Goal: Complete application form: Complete application form

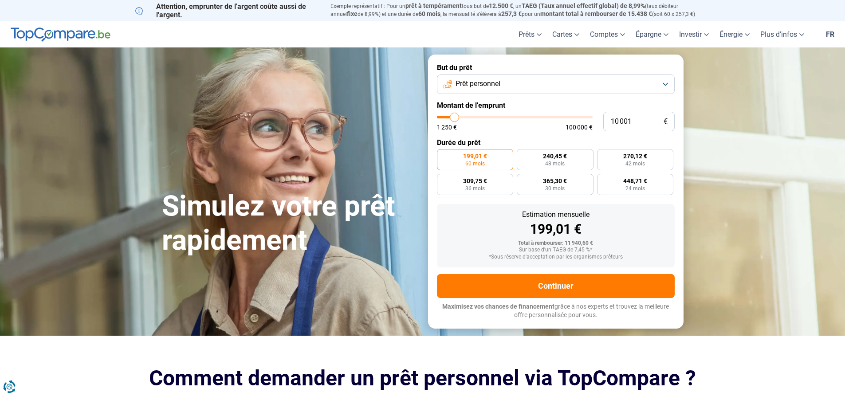
type input "13 000"
type input "13000"
type input "13 250"
type input "13250"
type input "13 500"
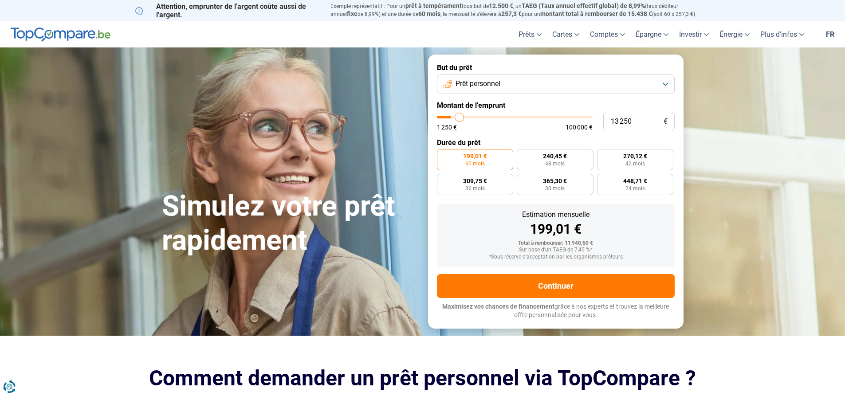
type input "13500"
type input "14 250"
type input "14250"
type input "14 500"
type input "14500"
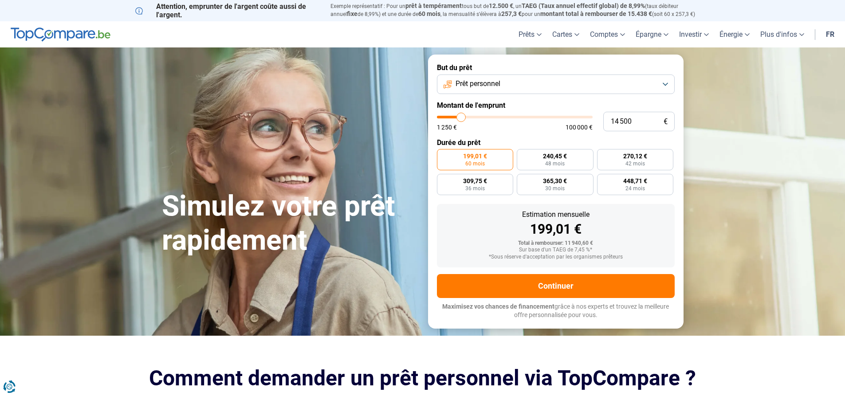
type input "14 750"
type input "14750"
type input "15 500"
type input "15500"
type input "16 250"
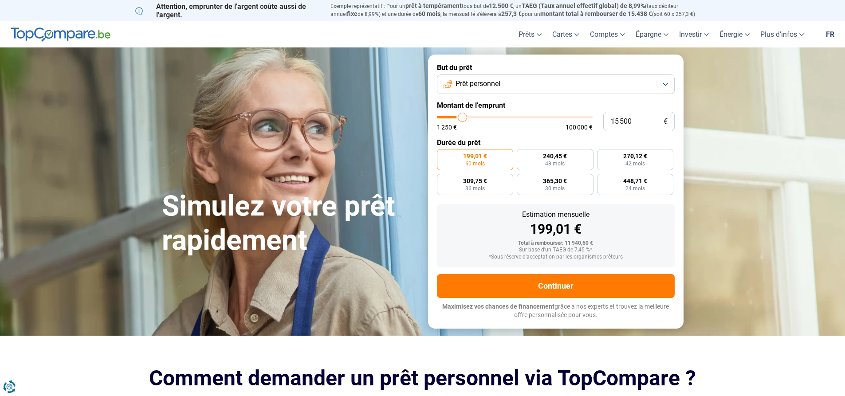
type input "16250"
type input "17 250"
type input "17250"
type input "17 750"
type input "17750"
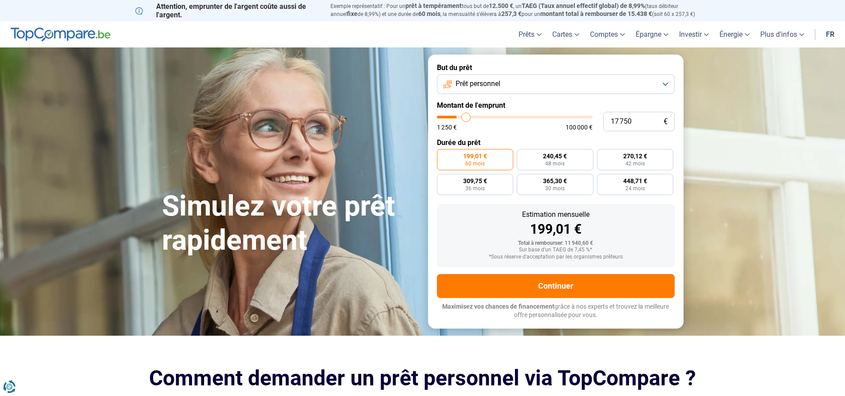
type input "18 750"
type input "18750"
type input "19 250"
type input "19250"
type input "20 750"
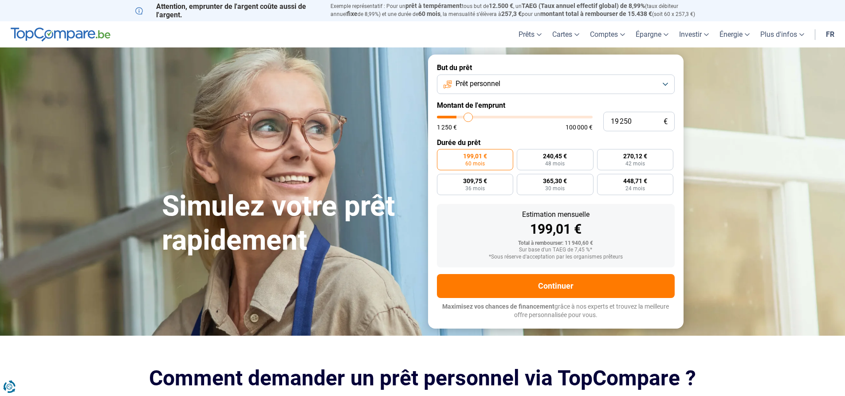
type input "20750"
type input "22 250"
type input "22250"
type input "24 250"
type input "24250"
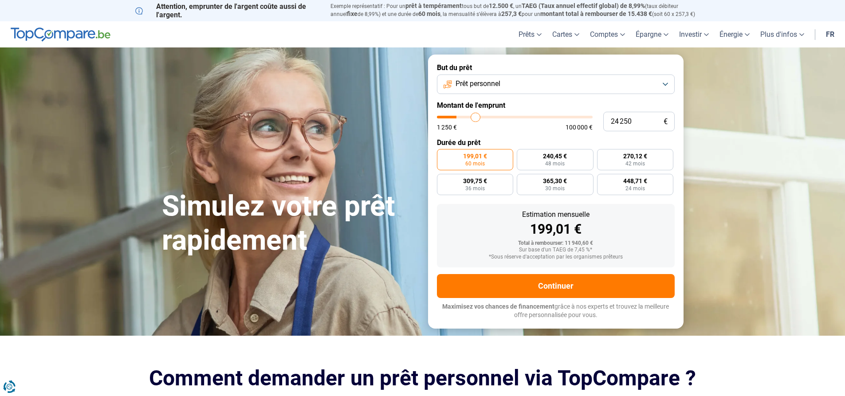
type input "26 000"
type input "26000"
type input "26 750"
type input "26750"
type input "27 250"
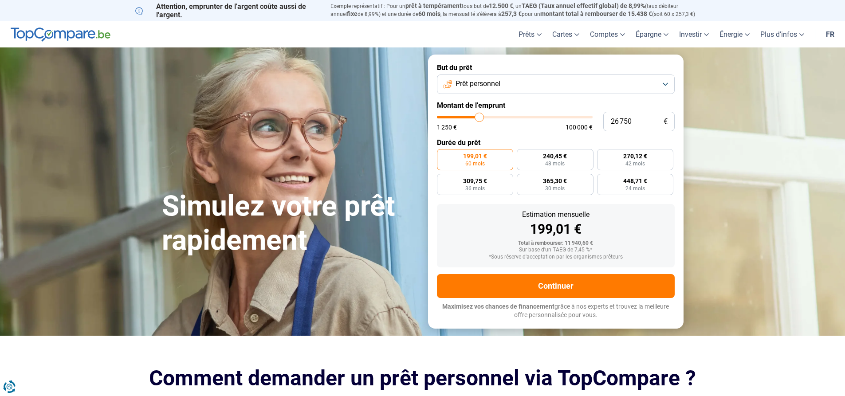
type input "27250"
type input "27 500"
type input "27500"
type input "27 750"
type input "27750"
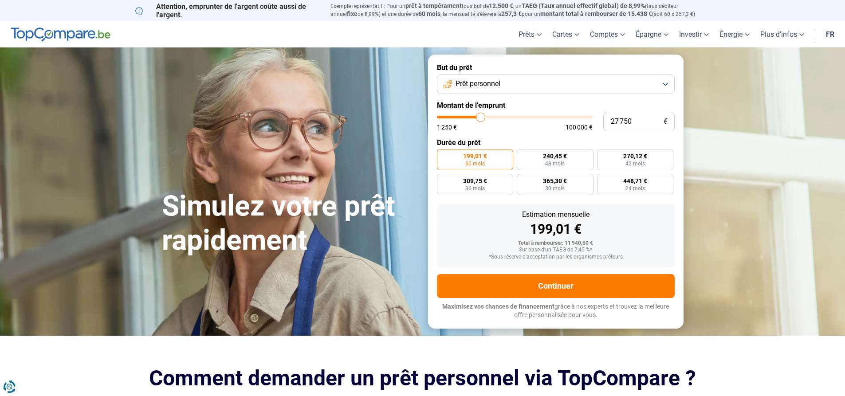
type input "29 750"
type input "29750"
type input "31 750"
type input "31750"
type input "35 000"
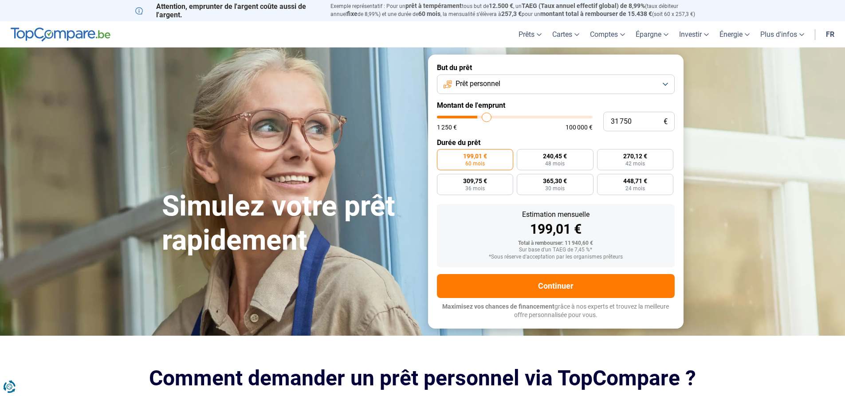
type input "35000"
type input "36 500"
type input "36500"
type input "38 250"
type input "38250"
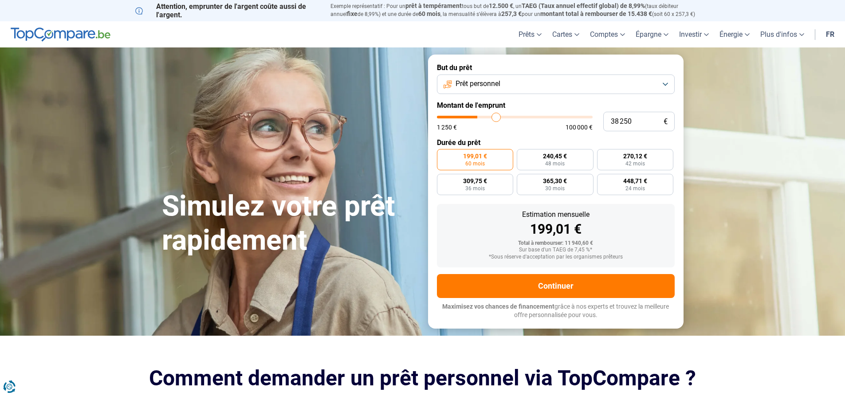
type input "38 500"
type input "38500"
type input "39 250"
type input "39250"
type input "39 750"
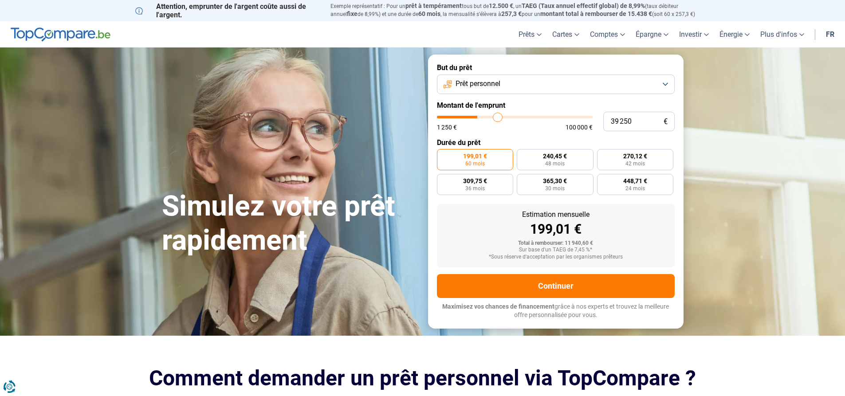
type input "39750"
type input "40 250"
type input "40250"
type input "41 250"
type input "41250"
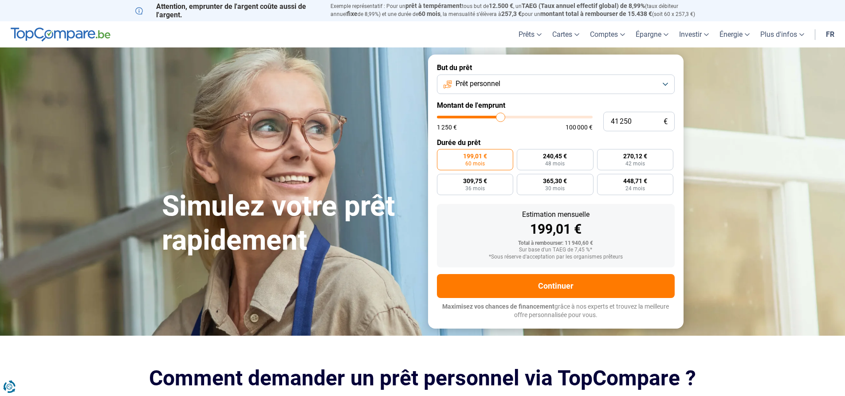
type input "42 250"
type input "42250"
type input "43 750"
type input "43750"
type input "44 000"
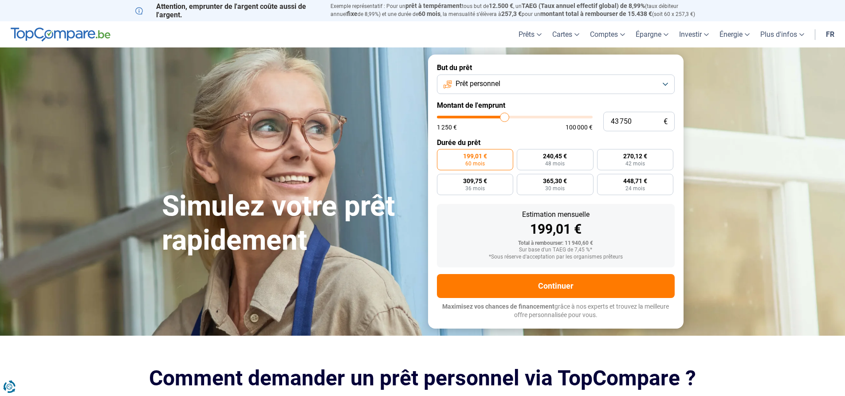
type input "44000"
type input "44 250"
type input "44250"
type input "44 500"
type input "44500"
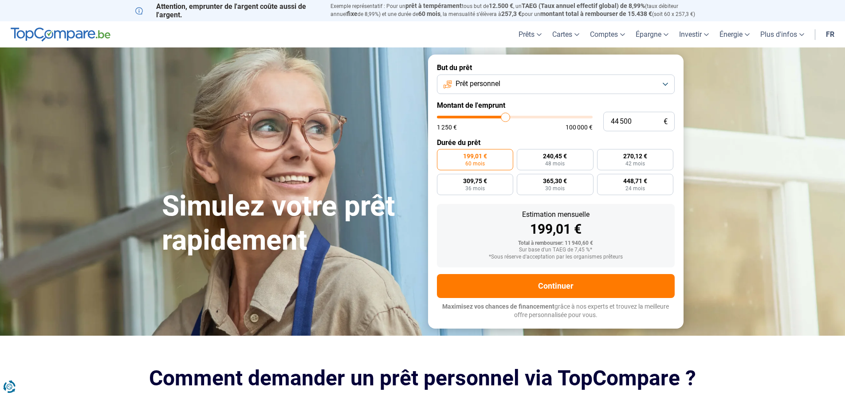
type input "45 000"
type input "45000"
type input "45 250"
type input "45250"
type input "45 500"
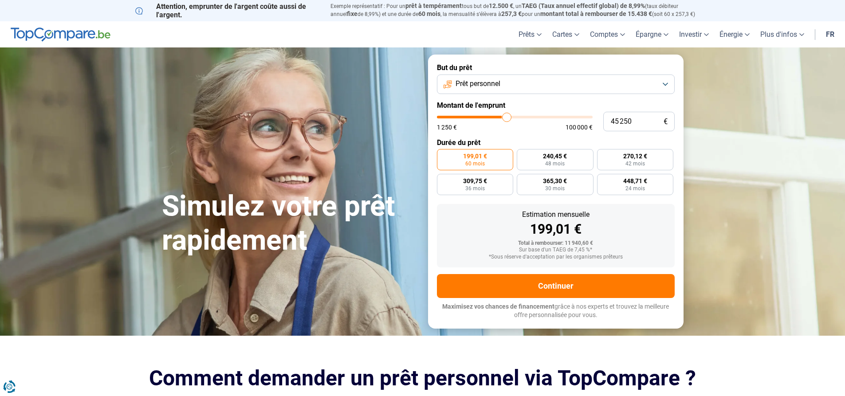
type input "45500"
type input "45 750"
type input "45750"
type input "46 000"
type input "46000"
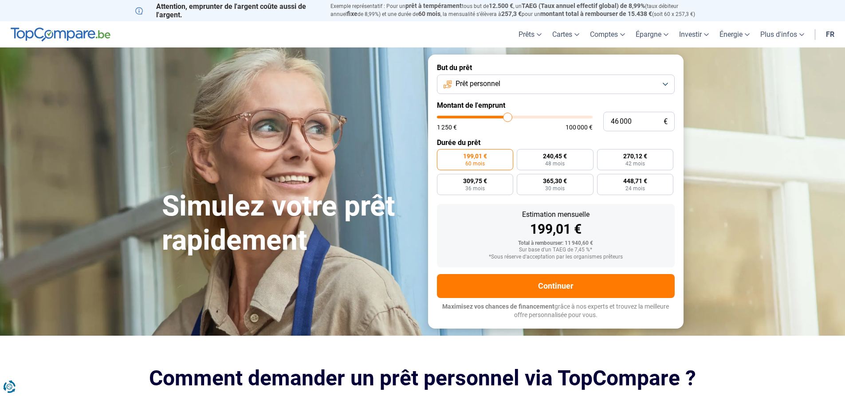
type input "46 750"
type input "46750"
type input "48 000"
type input "48000"
type input "48 500"
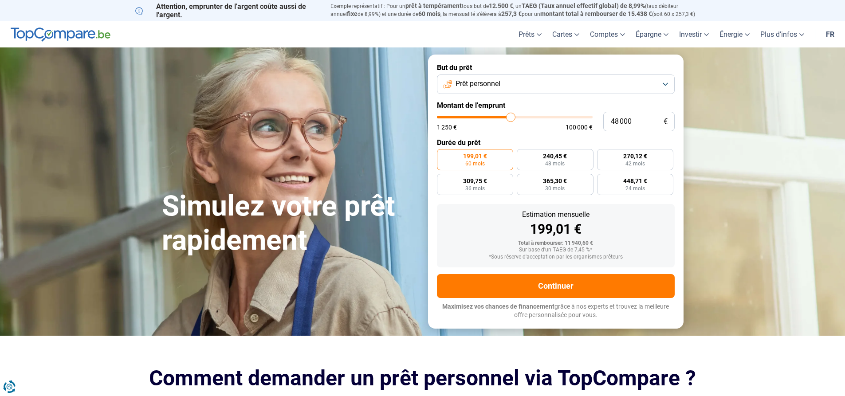
type input "48500"
type input "51 250"
type input "51250"
type input "53 500"
type input "53500"
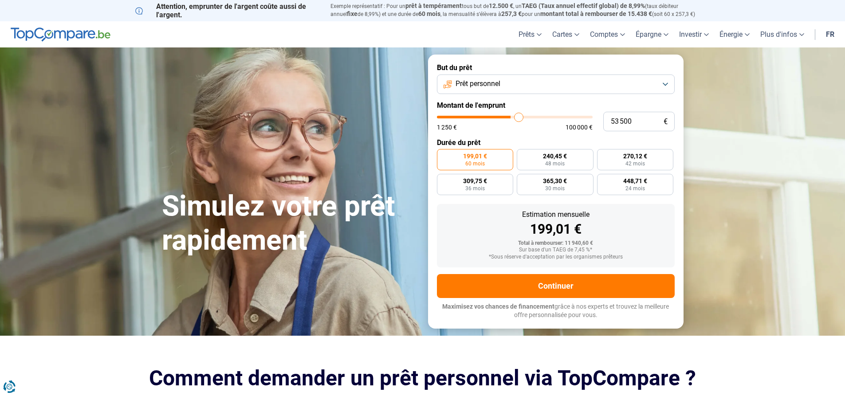
type input "54 250"
type input "54250"
type input "55 000"
type input "55000"
type input "54 750"
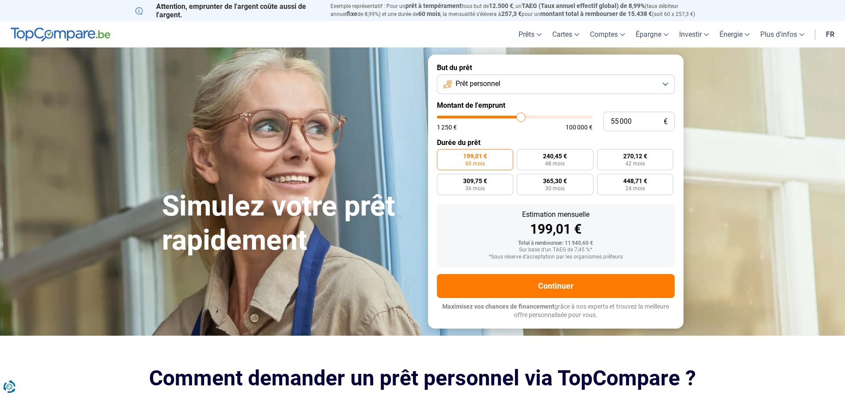
type input "54750"
type input "54 500"
type input "54500"
type input "54 250"
drag, startPoint x: 460, startPoint y: 120, endPoint x: 520, endPoint y: 118, distance: 59.9
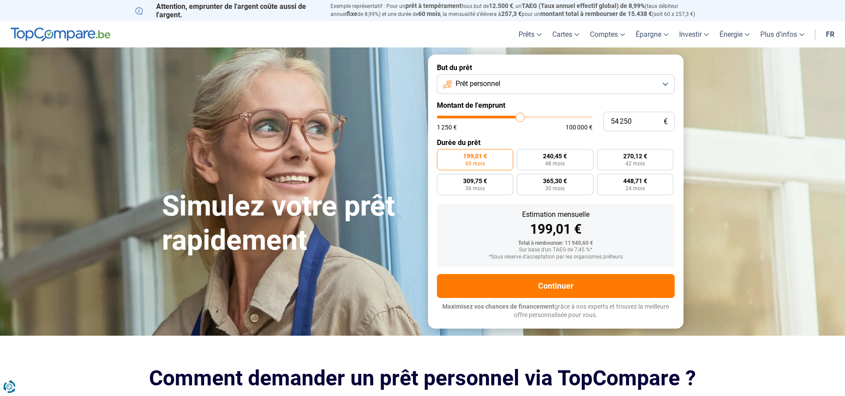
type input "54250"
click at [520, 118] on input "range" at bounding box center [515, 117] width 156 height 3
radio input "false"
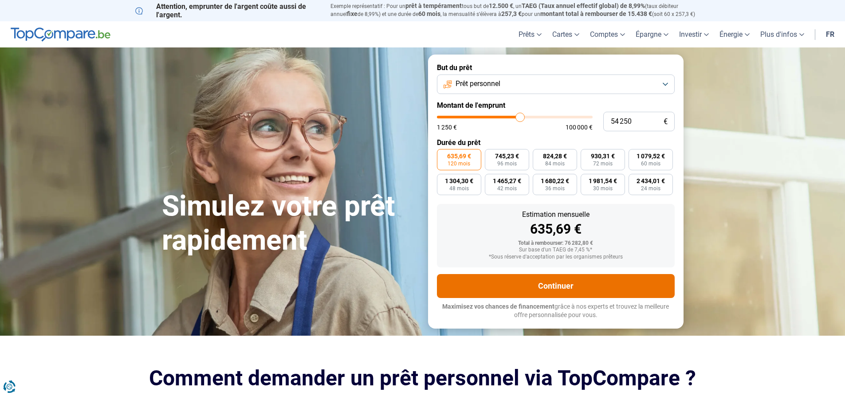
click at [566, 284] on button "Continuer" at bounding box center [556, 286] width 238 height 24
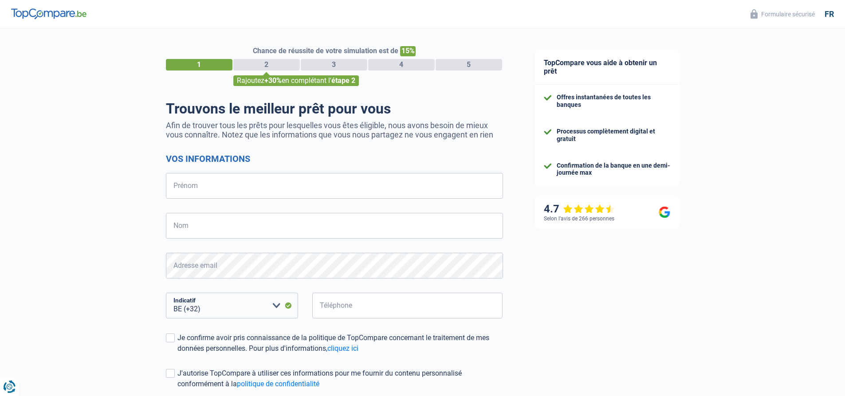
select select "32"
click at [648, 68] on div "TopCompare vous aide à obtenir un prêt" at bounding box center [607, 67] width 144 height 35
click at [217, 191] on input "Prénom" at bounding box center [334, 186] width 337 height 26
type input "b"
type input "[PERSON_NAME]"
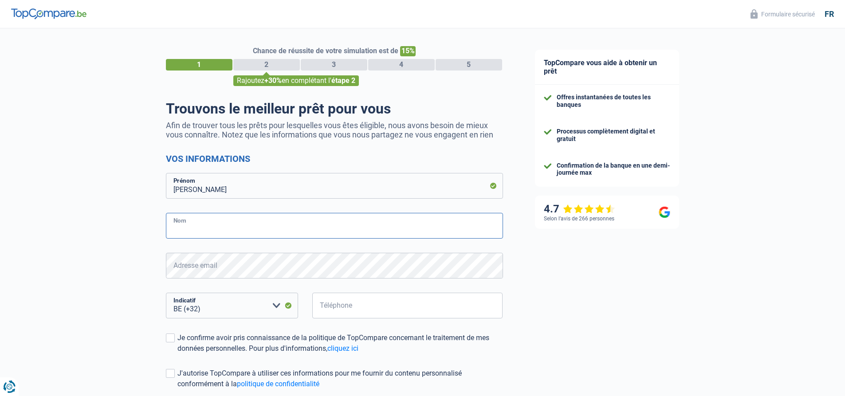
click at [241, 236] on input "Nom" at bounding box center [334, 226] width 337 height 26
click at [246, 240] on form "Vos informations DIANA VIORICA Prénom BUSTEE Nom Adresse email Tous les champs …" at bounding box center [334, 292] width 337 height 276
click at [261, 224] on input "BUSTEE" at bounding box center [334, 226] width 337 height 26
type input "BUSTEAN"
click at [233, 304] on select "BE (+32) LU (+352) Veuillez sélectionner une option" at bounding box center [232, 306] width 132 height 26
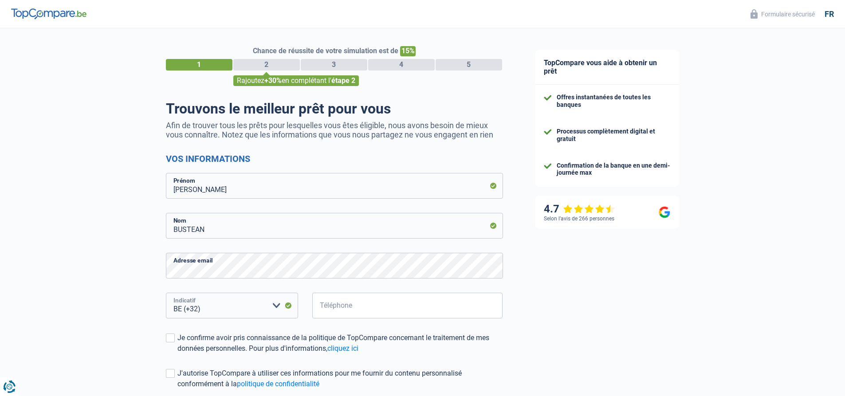
click at [243, 313] on select "BE (+32) LU (+352) Veuillez sélectionner une option" at bounding box center [232, 306] width 132 height 26
click at [353, 315] on input "Téléphone" at bounding box center [407, 306] width 191 height 26
type input "465883336"
click at [177, 339] on div "Je confirme avoir pris connaissance de la politique de TopCompare concernant le…" at bounding box center [340, 343] width 326 height 21
click at [177, 354] on input "Je confirme avoir pris connaissance de la politique de TopCompare concernant le…" at bounding box center [177, 354] width 0 height 0
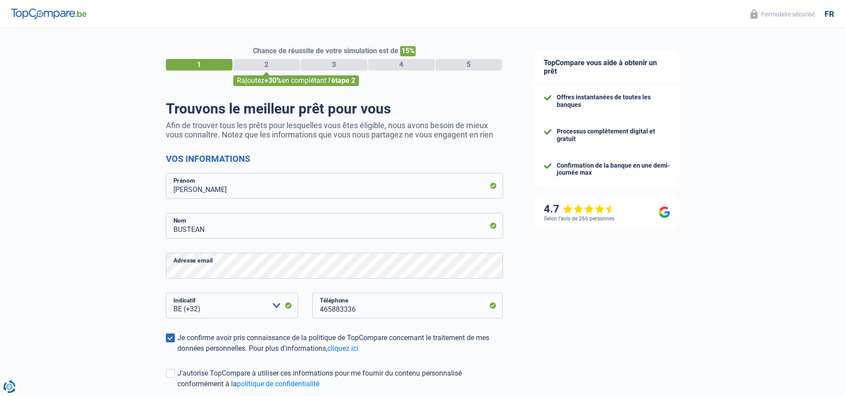
click at [161, 380] on div "Chance de réussite de votre simulation est de 15% 1 2 3 4 5 Rajoutez +30% en co…" at bounding box center [259, 252] width 519 height 454
click at [167, 378] on span at bounding box center [170, 373] width 9 height 9
click at [177, 390] on input "J'autorise TopCompare à utiliser ces informations pour me fournir du contenu pe…" at bounding box center [177, 390] width 0 height 0
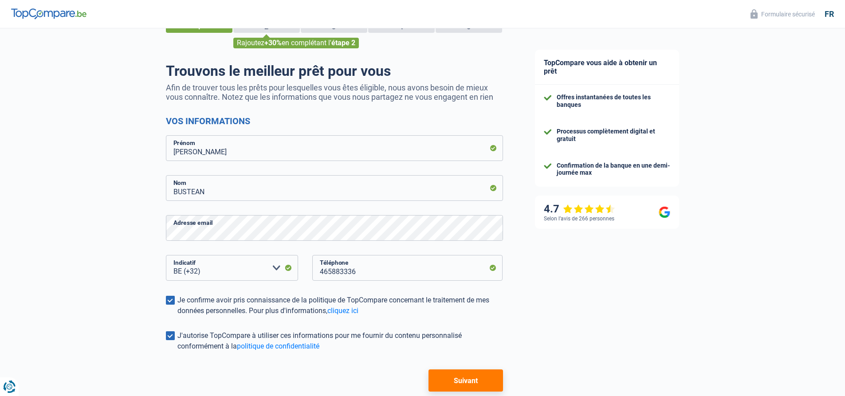
scroll to position [86, 0]
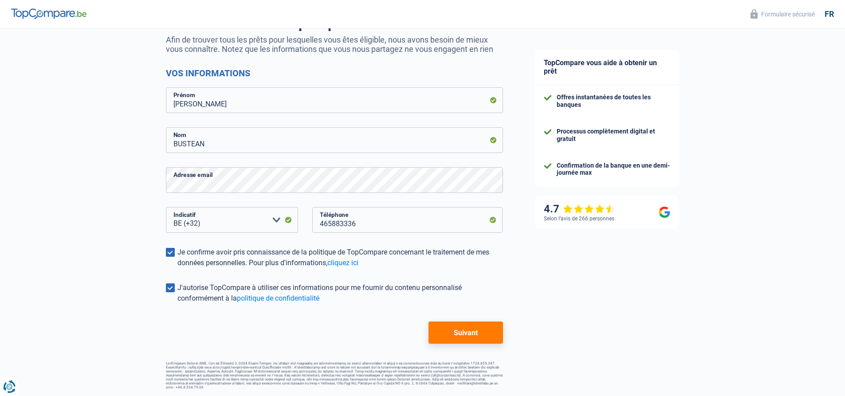
click at [461, 330] on button "Suivant" at bounding box center [466, 333] width 74 height 22
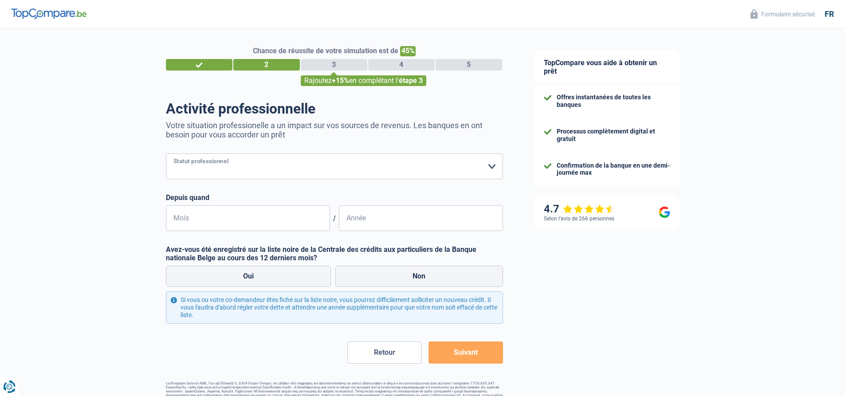
click at [251, 170] on select "Ouvrier Employé privé Employé public Invalide Indépendant Pensionné Chômeur Mut…" at bounding box center [334, 167] width 337 height 26
select select "unemployed"
click at [166, 154] on select "Ouvrier Employé privé Employé public Invalide Indépendant Pensionné Chômeur Mut…" at bounding box center [334, 167] width 337 height 26
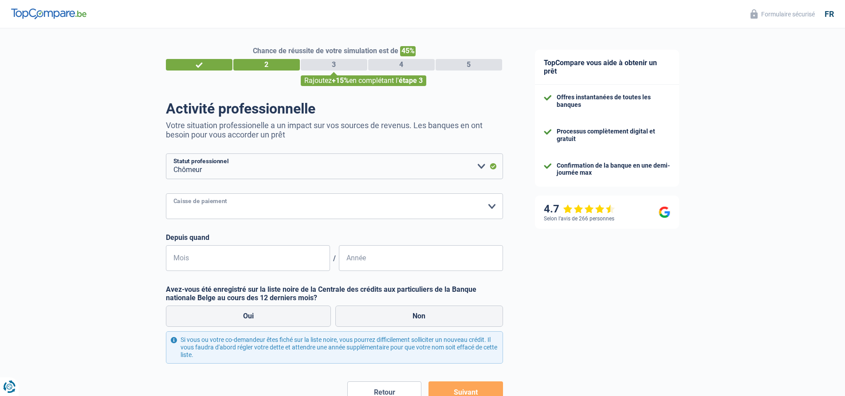
click at [471, 214] on select "CAPAC FGTB CSC CGSLB Autre Veuillez sélectionner une option" at bounding box center [334, 206] width 337 height 26
select select "fgtb"
click at [166, 194] on select "CAPAC FGTB CSC CGSLB Autre Veuillez sélectionner une option" at bounding box center [334, 206] width 337 height 26
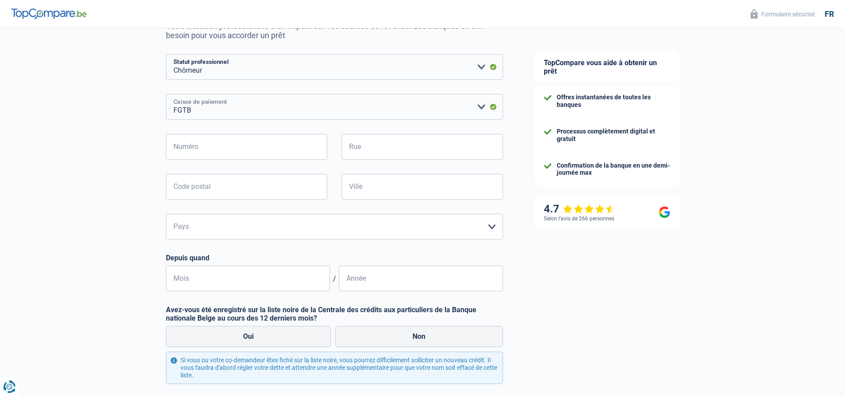
scroll to position [133, 0]
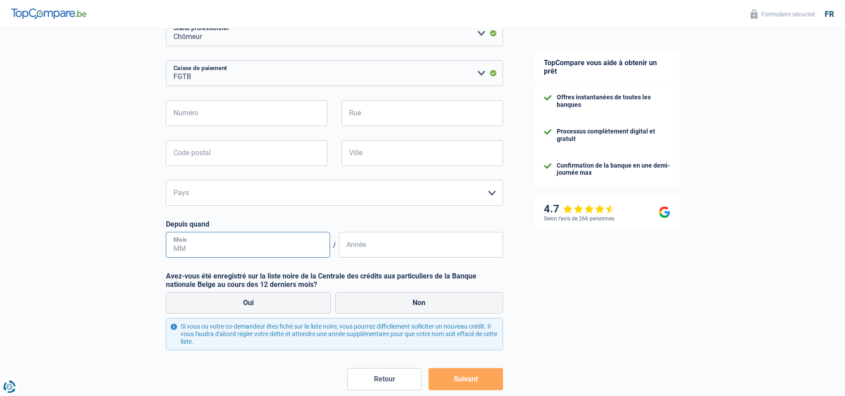
click at [286, 240] on input "Mois" at bounding box center [248, 245] width 164 height 26
click at [218, 252] on input "02" at bounding box center [248, 245] width 164 height 26
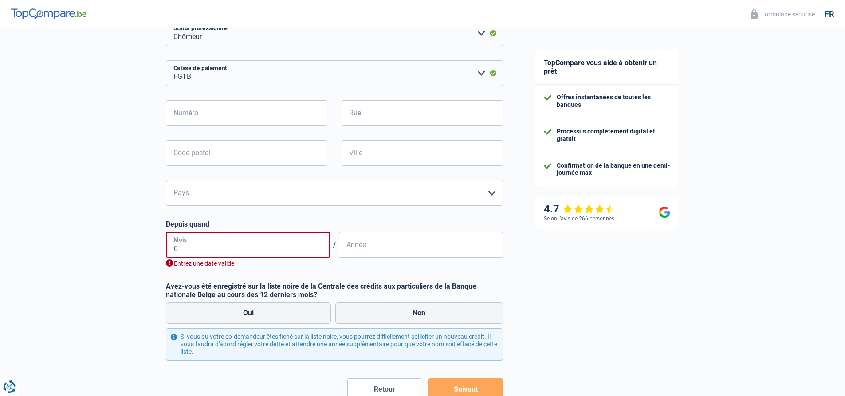
type input "03"
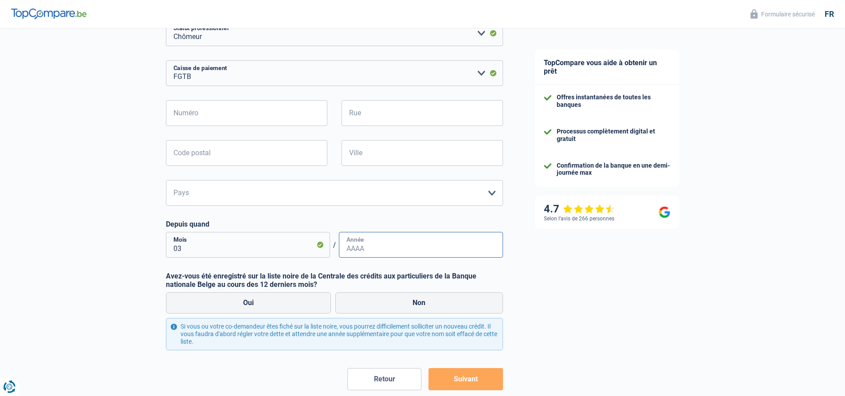
click at [373, 244] on input "Année" at bounding box center [421, 245] width 164 height 26
click at [384, 255] on input "Année" at bounding box center [421, 245] width 164 height 26
click at [384, 254] on input "Année" at bounding box center [421, 245] width 164 height 26
type input "2025"
click at [352, 310] on label "Non" at bounding box center [419, 302] width 168 height 21
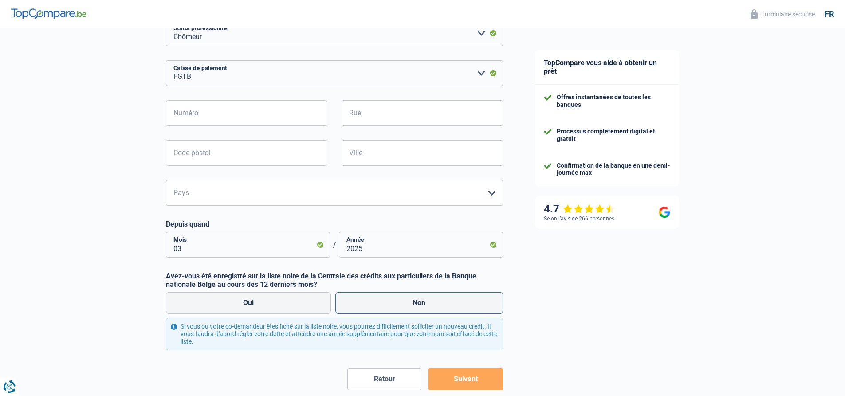
click at [352, 310] on input "Non" at bounding box center [419, 302] width 168 height 21
radio input "true"
click at [449, 385] on button "Suivant" at bounding box center [466, 379] width 74 height 22
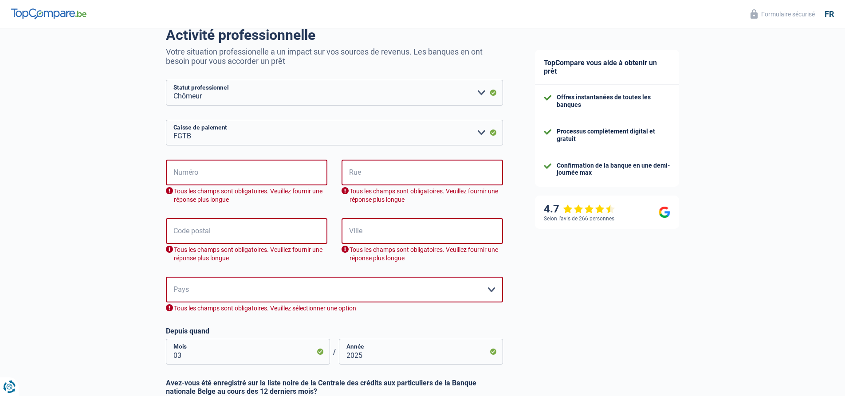
scroll to position [47, 0]
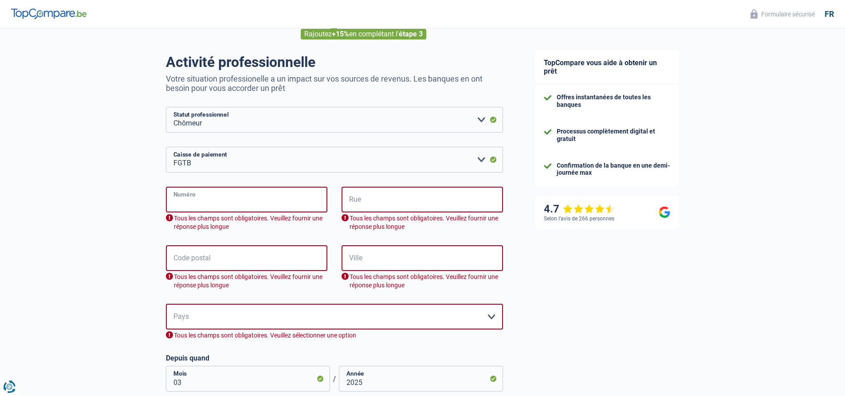
click at [205, 203] on input "Numéro" at bounding box center [247, 200] width 162 height 26
click at [397, 201] on input "Rue" at bounding box center [423, 200] width 162 height 26
click at [370, 266] on input "Ville" at bounding box center [423, 258] width 162 height 26
type input "1"
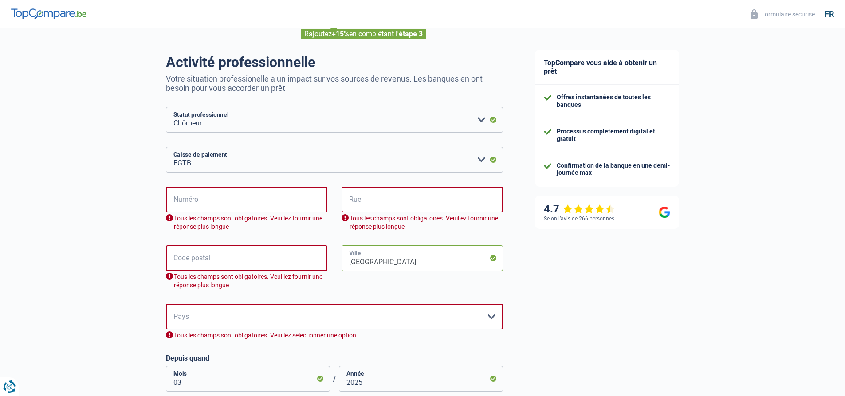
type input "[GEOGRAPHIC_DATA]"
click at [228, 261] on input "Code postal" at bounding box center [247, 258] width 162 height 26
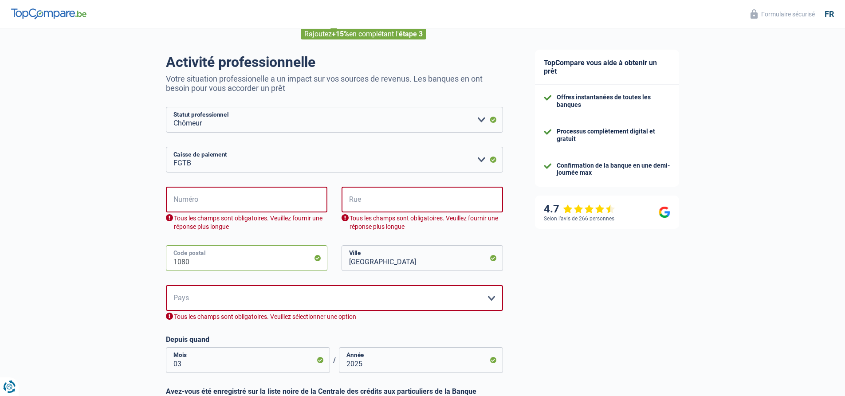
type input "1080"
drag, startPoint x: 282, startPoint y: 199, endPoint x: 289, endPoint y: 205, distance: 9.1
click at [282, 199] on input "Numéro" at bounding box center [247, 200] width 162 height 26
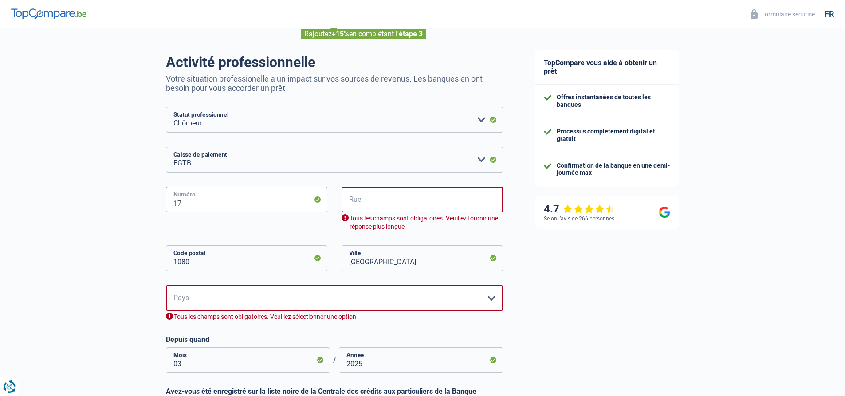
type input "17"
click at [367, 205] on input "Rue" at bounding box center [423, 200] width 162 height 26
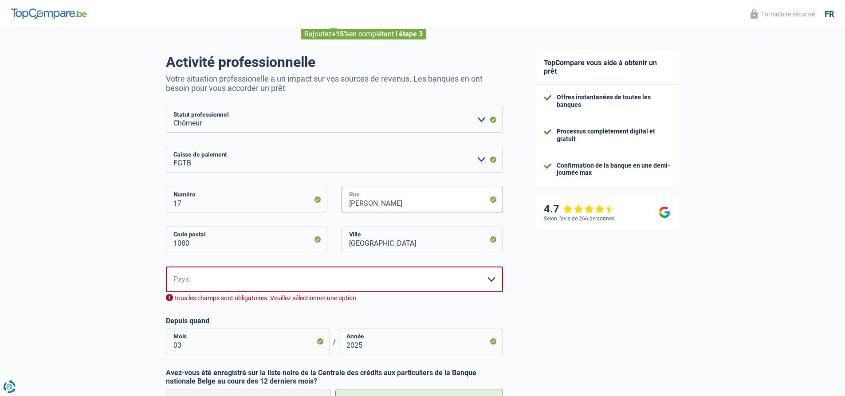
type input "[PERSON_NAME]"
click at [286, 264] on div "1080 Code postal" at bounding box center [246, 247] width 175 height 40
click at [286, 269] on select "Belgique Luxembourg Veuillez sélectionner une option" at bounding box center [334, 280] width 337 height 26
select select "BE"
click at [166, 268] on select "Belgique Luxembourg Veuillez sélectionner une option" at bounding box center [334, 280] width 337 height 26
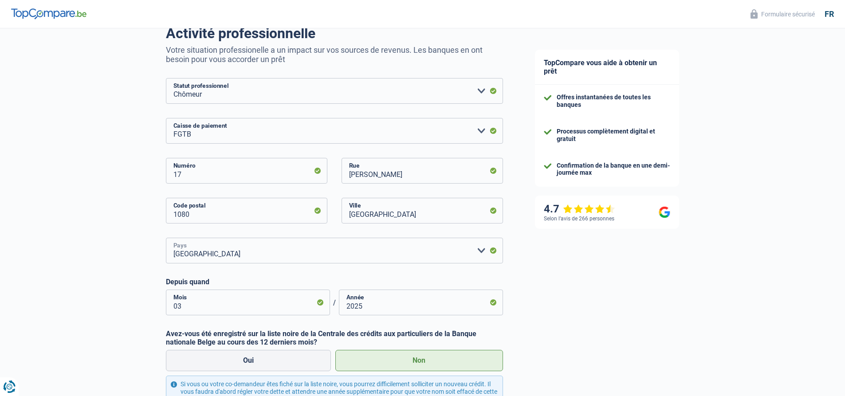
scroll to position [135, 0]
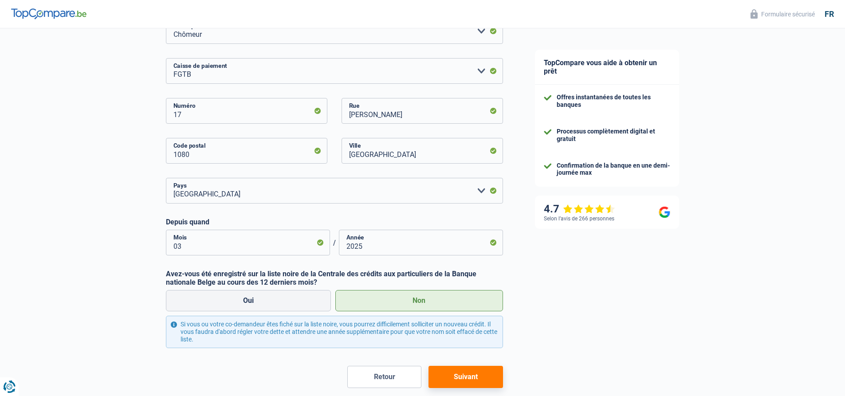
click at [471, 379] on button "Suivant" at bounding box center [466, 377] width 74 height 22
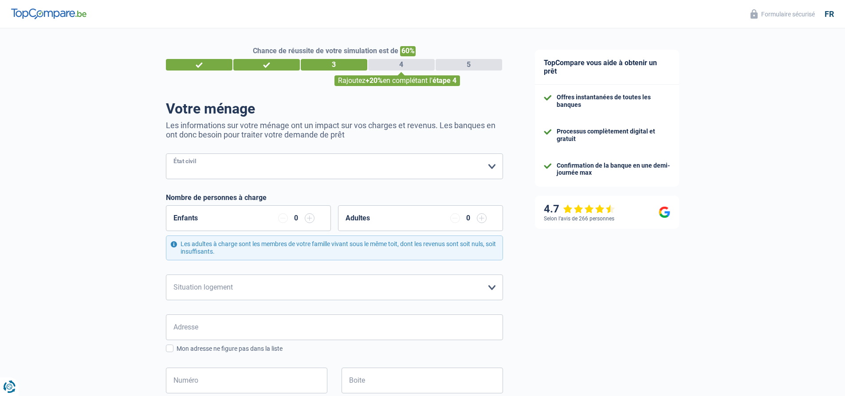
click at [276, 162] on select "Célibataire Marié(e) Cohabitant(e) légal(e) Divorcé(e) Veuf(ve) Séparé (de fait…" at bounding box center [334, 167] width 337 height 26
select select "single"
click at [166, 154] on select "Célibataire Marié(e) Cohabitant(e) légal(e) Divorcé(e) Veuf(ve) Séparé (de fait…" at bounding box center [334, 167] width 337 height 26
click at [315, 217] on div "Enfants 0" at bounding box center [248, 218] width 165 height 26
click at [309, 219] on input "button" at bounding box center [310, 218] width 10 height 10
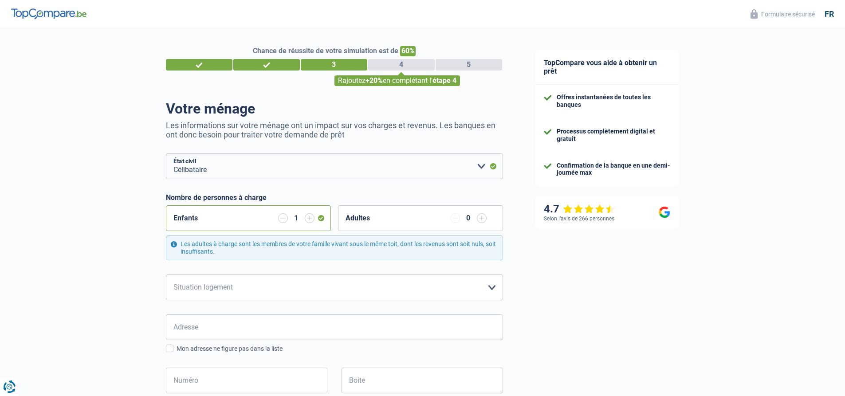
click at [312, 217] on input "button" at bounding box center [310, 218] width 10 height 10
click at [489, 288] on select "Locataire Propriétaire avec prêt hypothécaire Propriétaire sans prêt hypothécai…" at bounding box center [334, 288] width 337 height 26
select select "rents"
click at [166, 275] on select "Locataire Propriétaire avec prêt hypothécaire Propriétaire sans prêt hypothécai…" at bounding box center [334, 288] width 337 height 26
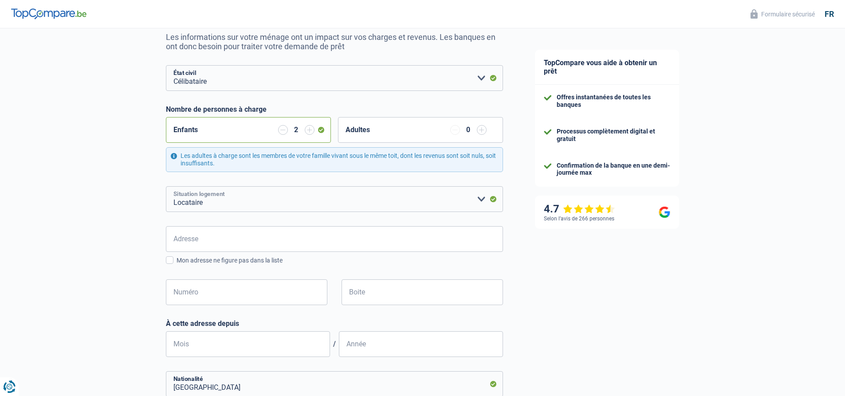
scroll to position [89, 0]
click at [398, 243] on input "Adresse" at bounding box center [334, 239] width 337 height 26
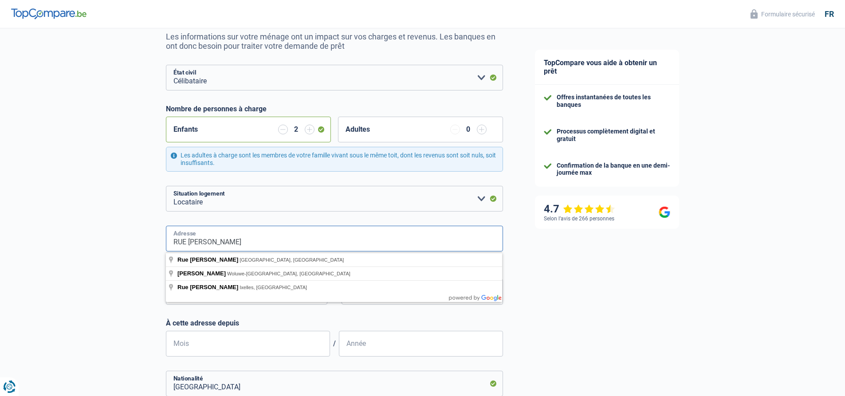
type input "RUE VERHEYDEN"
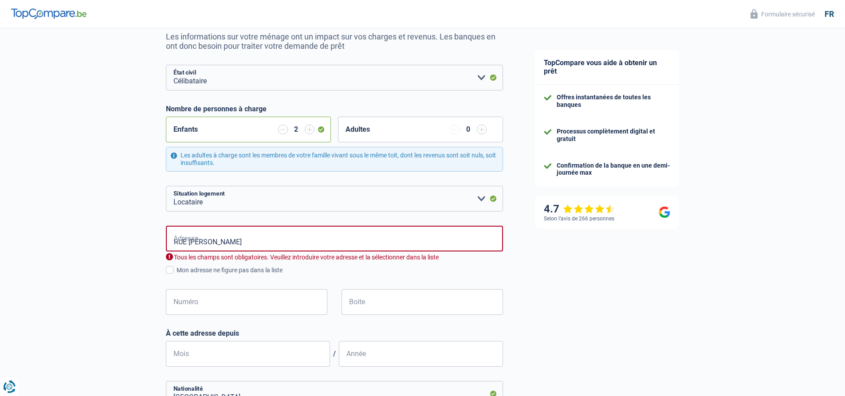
click at [598, 254] on div "TopCompare vous aide à obtenir un prêt Offres instantanées de toutes les banque…" at bounding box center [682, 280] width 327 height 680
click at [246, 307] on input "Numéro" at bounding box center [247, 302] width 162 height 26
click at [172, 268] on span at bounding box center [170, 270] width 8 height 8
click at [177, 275] on input "Mon adresse ne figure pas dans la liste" at bounding box center [177, 275] width 0 height 0
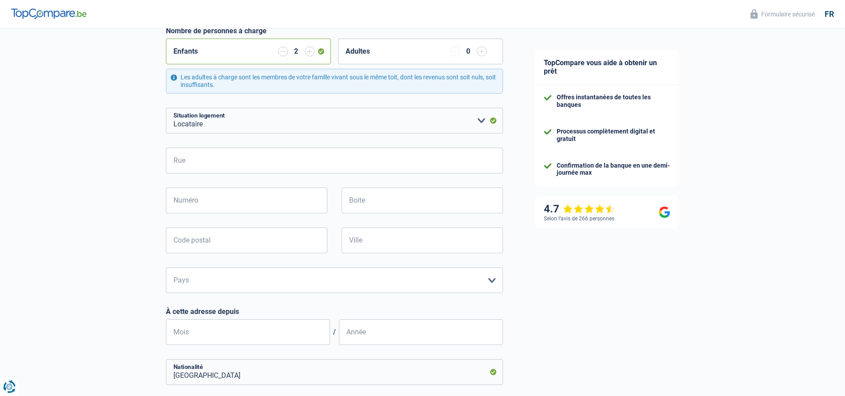
scroll to position [177, 0]
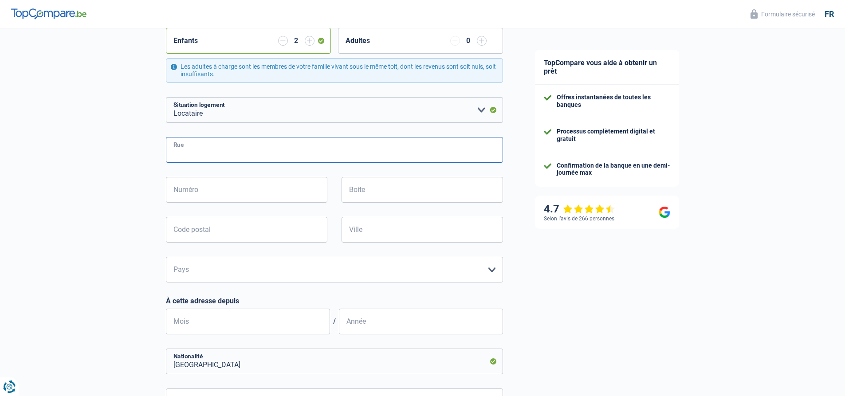
click at [216, 154] on input "Rue" at bounding box center [334, 150] width 337 height 26
type input "VERHEYDEN"
click at [235, 186] on input "Numéro" at bounding box center [247, 190] width 162 height 26
type input "17"
click at [421, 199] on input "Boite" at bounding box center [423, 190] width 162 height 26
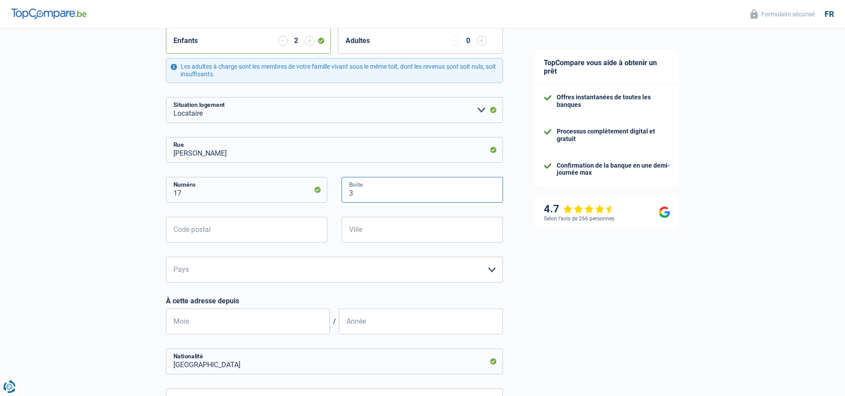
type input "3"
click at [201, 224] on input "Code postal" at bounding box center [247, 230] width 162 height 26
type input "1080"
click at [395, 239] on input "Ville" at bounding box center [423, 230] width 162 height 26
click at [386, 233] on input "MOLLENBEK" at bounding box center [423, 230] width 162 height 26
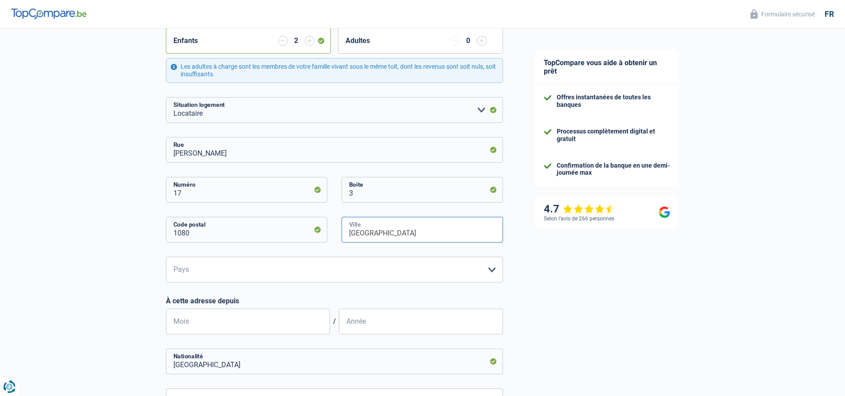
type input "MOLLENBEEK"
click at [252, 276] on select "Belgique Luxembourg Veuillez sélectionner une option" at bounding box center [334, 270] width 337 height 26
select select "BE"
click at [166, 257] on select "Belgique Luxembourg Veuillez sélectionner une option" at bounding box center [334, 270] width 337 height 26
click at [264, 329] on input "Mois" at bounding box center [248, 322] width 164 height 26
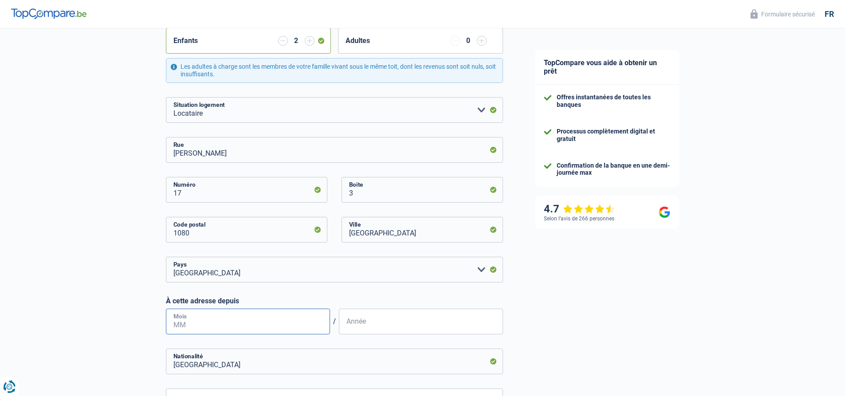
click at [202, 323] on input "Mois" at bounding box center [248, 322] width 164 height 26
click at [378, 323] on input "Année" at bounding box center [421, 322] width 164 height 26
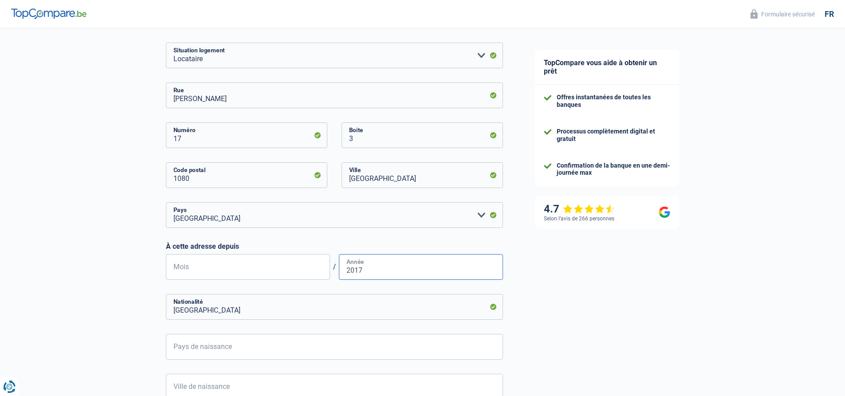
scroll to position [266, 0]
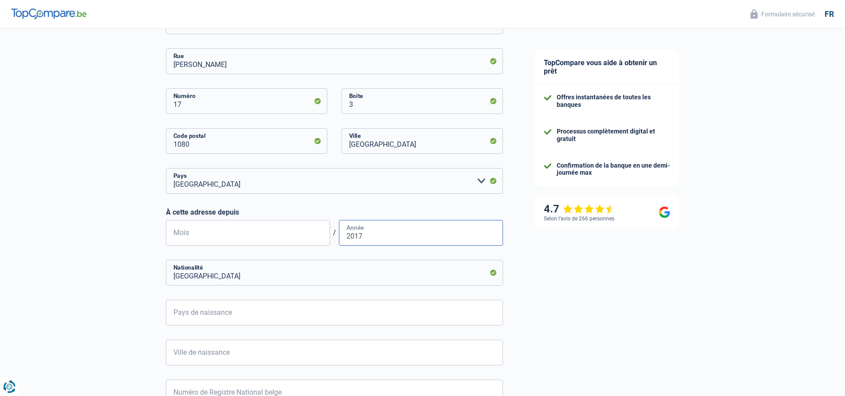
type input "2017"
click at [316, 323] on input "Pays de naissance" at bounding box center [334, 313] width 337 height 26
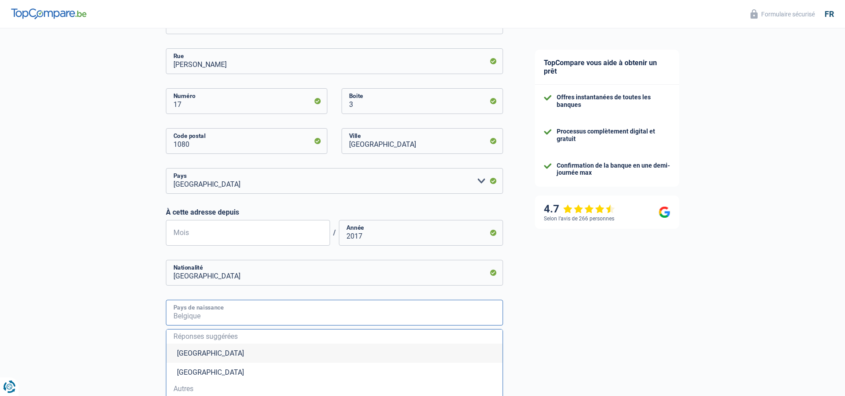
type input "R"
click at [173, 315] on input "OUMANIE" at bounding box center [334, 313] width 337 height 26
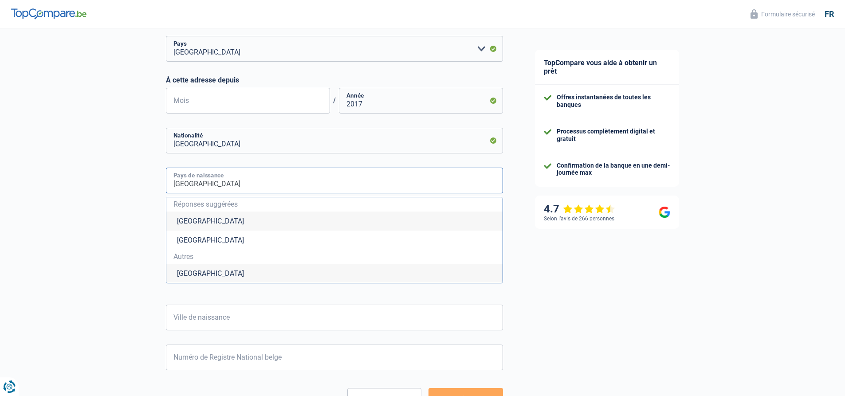
scroll to position [399, 0]
type input "ROUMANIE"
click at [272, 323] on input "Ville de naissance" at bounding box center [334, 317] width 337 height 26
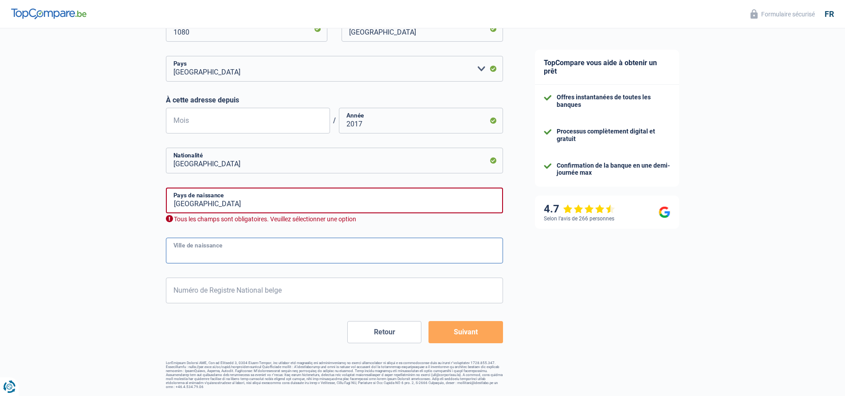
scroll to position [378, 0]
type input "TARGUL JIU"
click at [255, 211] on input "ROUMANIE" at bounding box center [334, 201] width 337 height 26
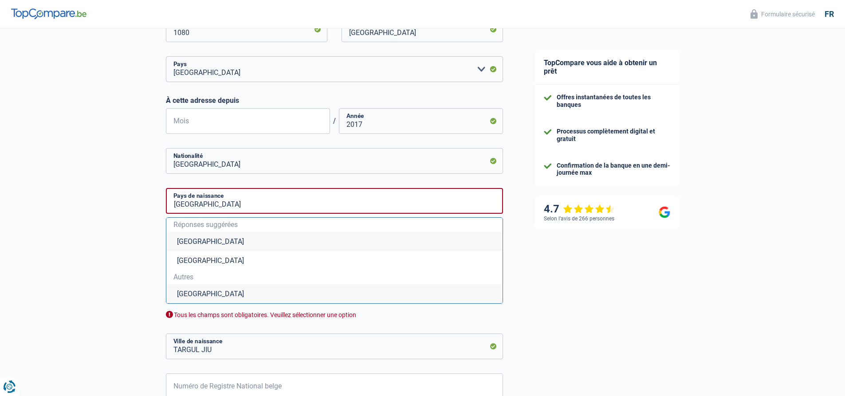
click at [226, 297] on li "Roumanie" at bounding box center [334, 293] width 336 height 19
type input "Roumanie"
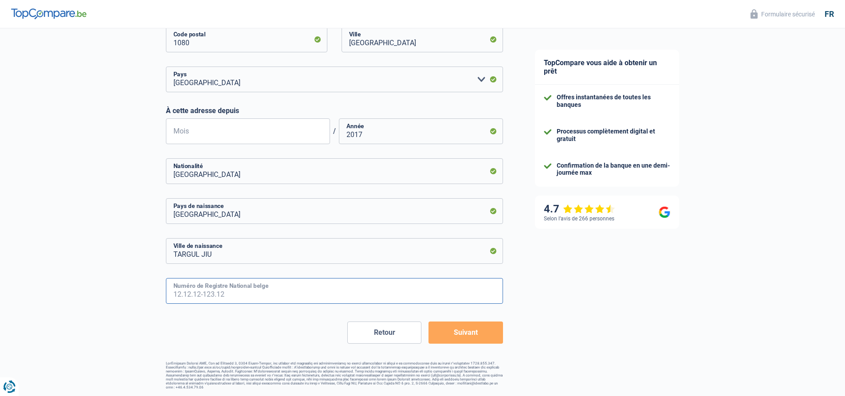
click at [298, 297] on input "Numéro de Registre National belge" at bounding box center [334, 291] width 337 height 26
type input "89.07.06-666.05"
click at [490, 331] on button "Suivant" at bounding box center [466, 333] width 74 height 22
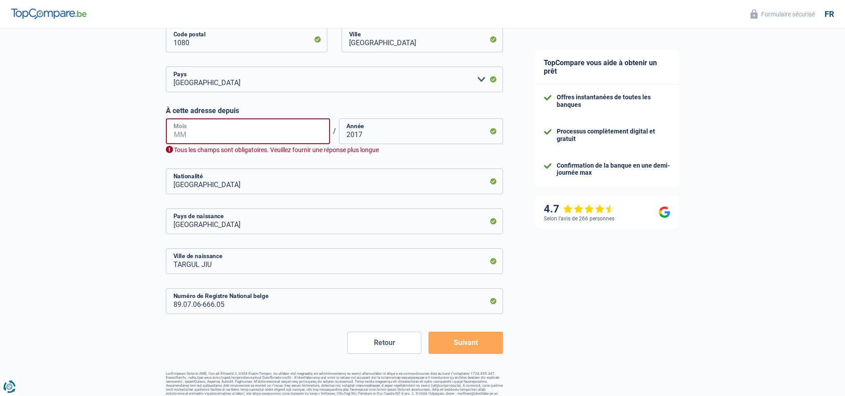
click at [215, 140] on input "Mois" at bounding box center [248, 131] width 164 height 26
type input "02"
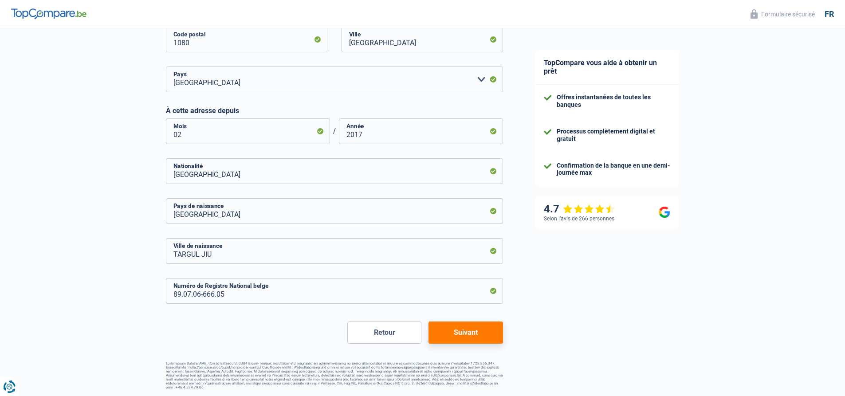
click at [454, 341] on button "Suivant" at bounding box center [466, 333] width 74 height 22
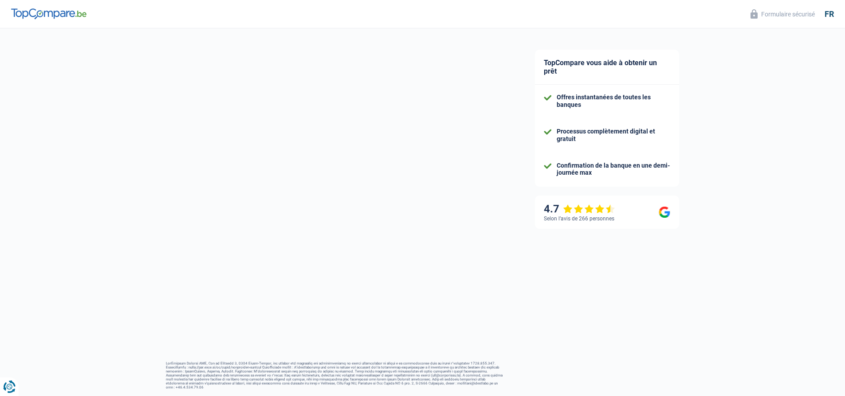
select select "familyAllowances"
select select "unemployment"
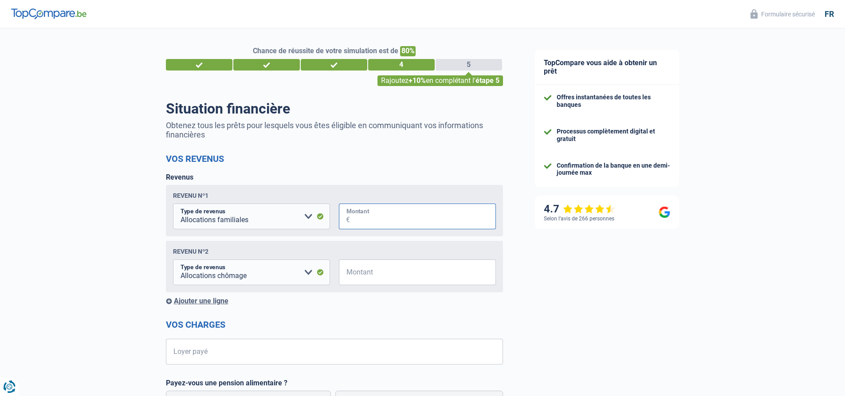
click at [366, 227] on input "Montant" at bounding box center [423, 217] width 146 height 26
type input "535"
click at [393, 277] on input "Montant" at bounding box center [423, 273] width 146 height 26
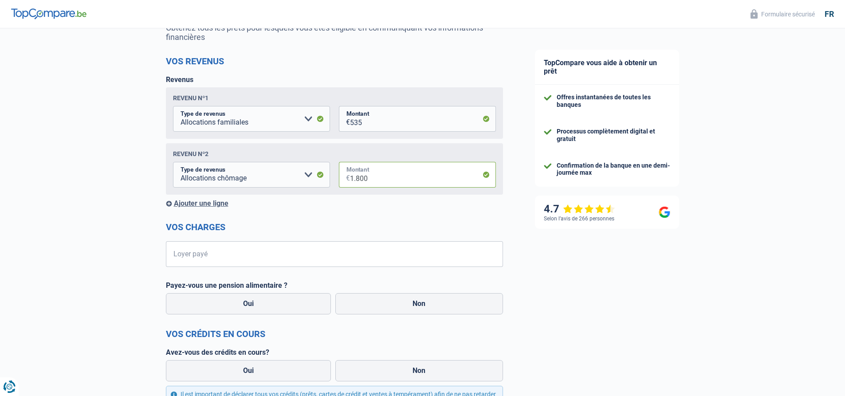
scroll to position [133, 0]
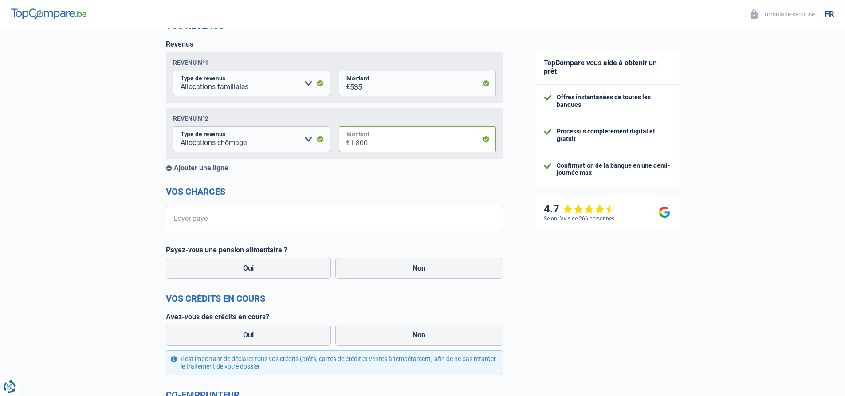
type input "1.800"
click at [260, 217] on input "Loyer payé" at bounding box center [340, 219] width 326 height 26
type input "300"
click at [368, 274] on label "Non" at bounding box center [419, 268] width 168 height 21
click at [368, 274] on input "Non" at bounding box center [419, 268] width 168 height 21
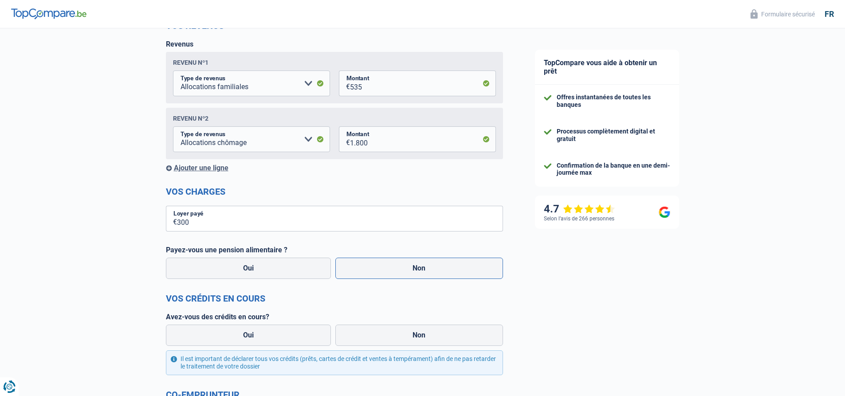
radio input "true"
click at [425, 340] on label "Non" at bounding box center [419, 335] width 168 height 21
click at [425, 340] on input "Non" at bounding box center [419, 335] width 168 height 21
radio input "true"
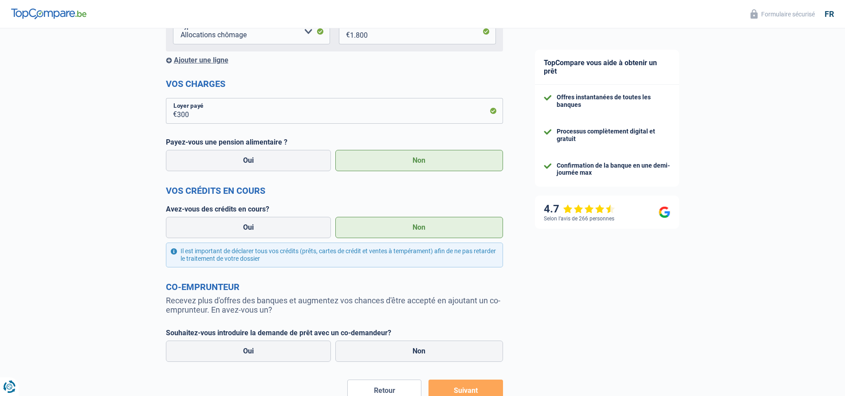
scroll to position [266, 0]
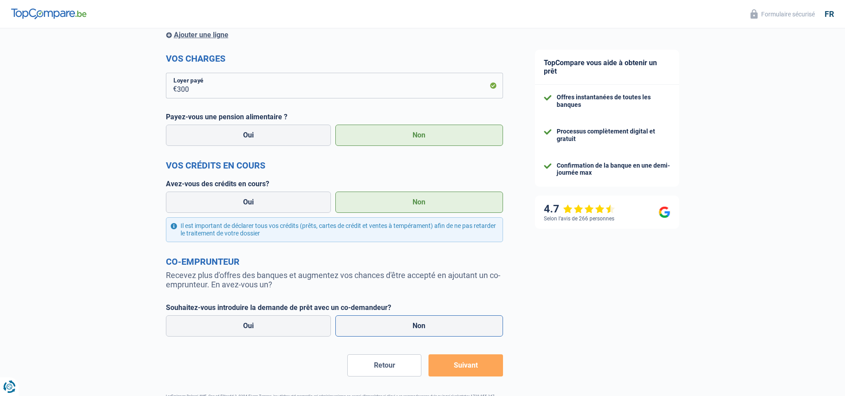
click at [379, 323] on label "Non" at bounding box center [419, 325] width 168 height 21
click at [379, 323] on input "Non" at bounding box center [419, 325] width 168 height 21
radio input "true"
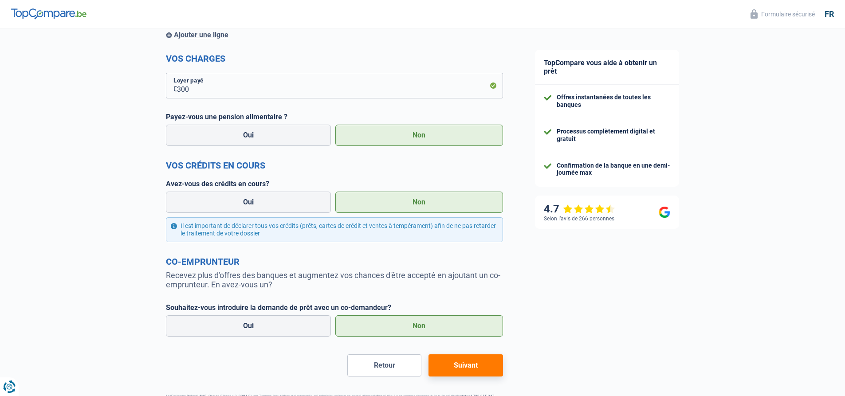
click at [442, 365] on button "Suivant" at bounding box center [466, 366] width 74 height 22
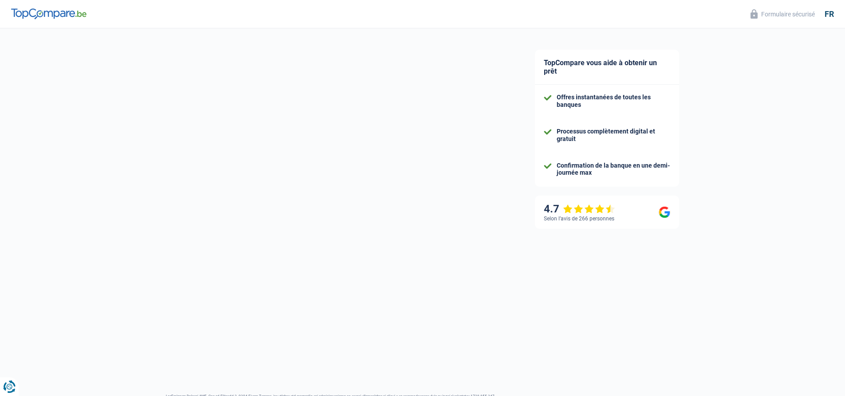
select select "120"
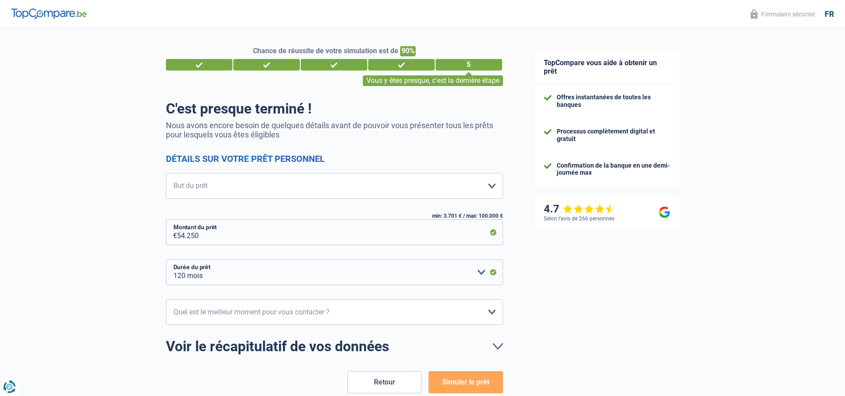
click at [450, 378] on button "Simuler le prêt" at bounding box center [466, 382] width 74 height 22
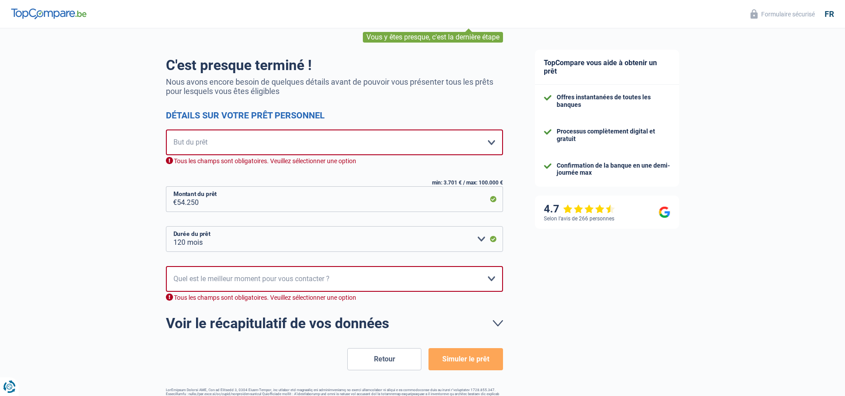
scroll to position [50, 0]
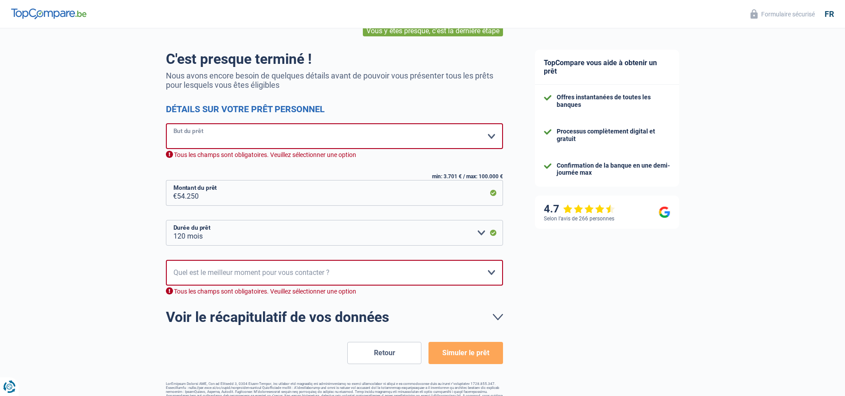
click at [312, 146] on select "Confort maison: meubles, textile, peinture, électroménager, outillage non-profe…" at bounding box center [334, 136] width 337 height 26
select select "other"
click at [166, 124] on select "Confort maison: meubles, textile, peinture, électroménager, outillage non-profe…" at bounding box center [334, 136] width 337 height 26
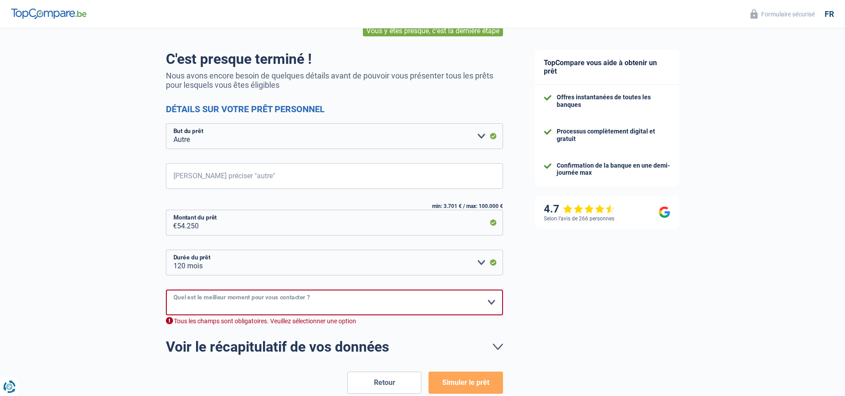
click at [314, 298] on select "10h-12h 12h-14h 14h-16h 16h-18h Veuillez sélectionner une option" at bounding box center [334, 303] width 337 height 26
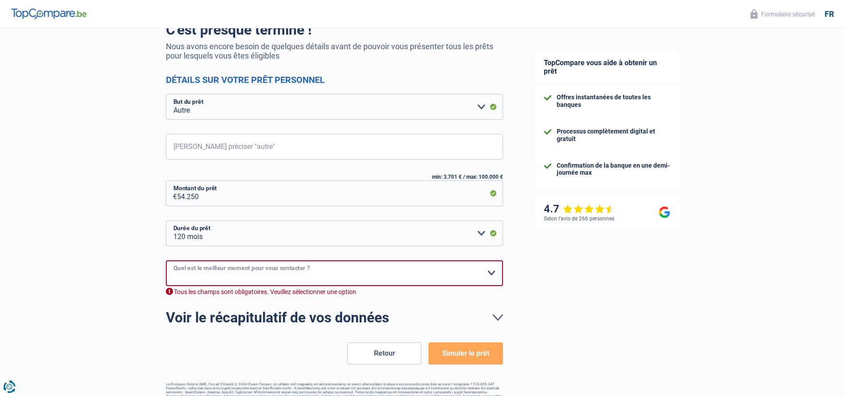
scroll to position [100, 0]
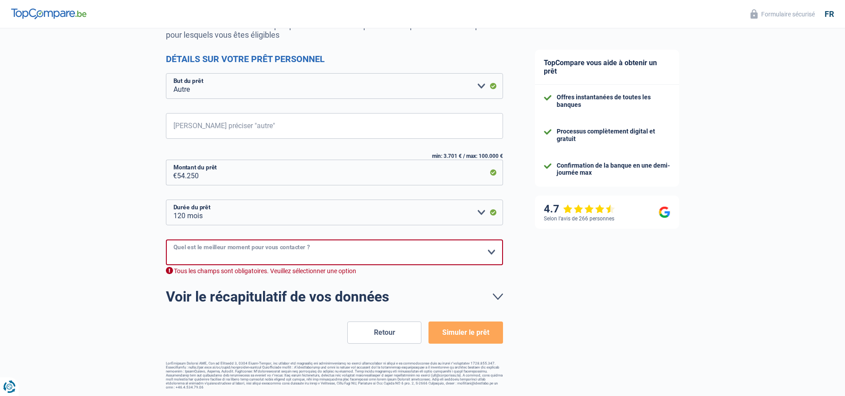
click at [313, 257] on select "10h-12h 12h-14h 14h-16h 16h-18h Veuillez sélectionner une option" at bounding box center [334, 253] width 337 height 26
select select "10-12"
click at [166, 250] on select "10h-12h 12h-14h 14h-16h 16h-18h Veuillez sélectionner une option" at bounding box center [334, 253] width 337 height 26
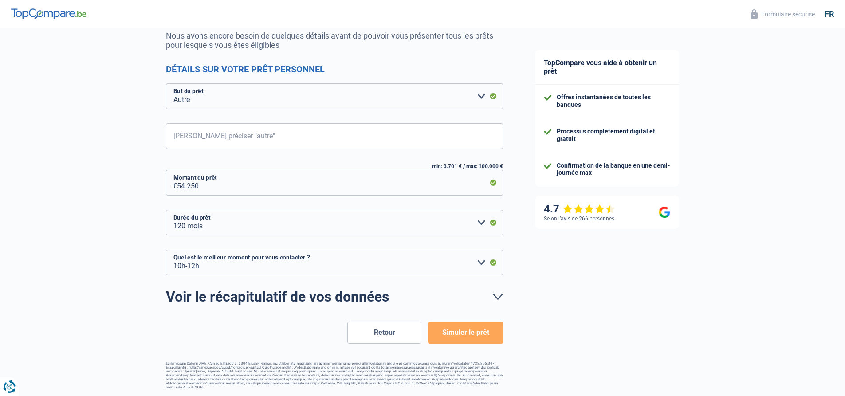
click at [492, 341] on button "Simuler le prêt" at bounding box center [466, 333] width 74 height 22
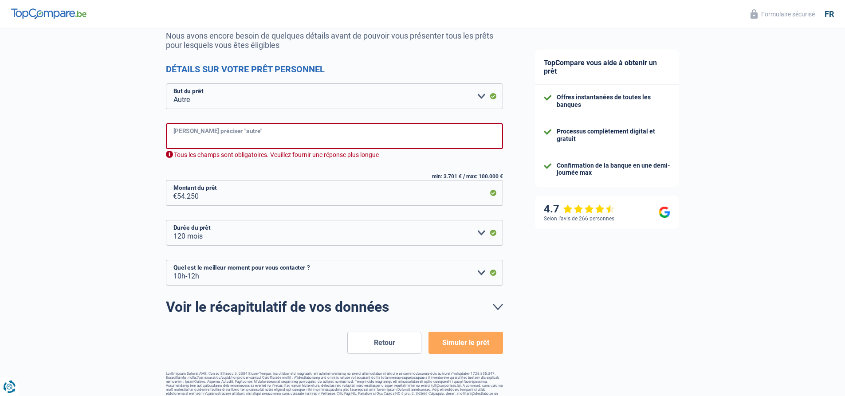
click at [355, 146] on input "Veuillez préciser "autre"" at bounding box center [334, 136] width 337 height 26
click at [330, 141] on input "Veuillez préciser "autre"" at bounding box center [334, 136] width 337 height 26
click at [378, 244] on select "12 mois 18 mois 24 mois 30 mois 36 mois 42 mois 48 mois 60 mois 72 mois 84 mois…" at bounding box center [334, 233] width 337 height 26
click at [374, 146] on input "Veuillez préciser "autre"" at bounding box center [334, 136] width 337 height 26
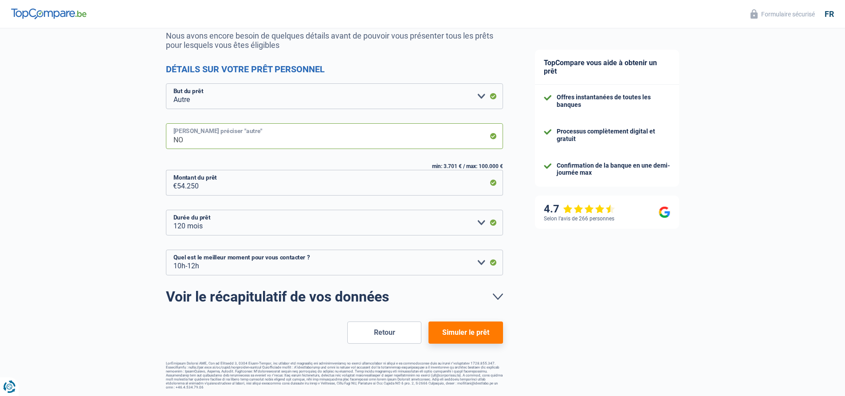
type input "NO"
click at [492, 332] on button "Simuler le prêt" at bounding box center [466, 333] width 74 height 22
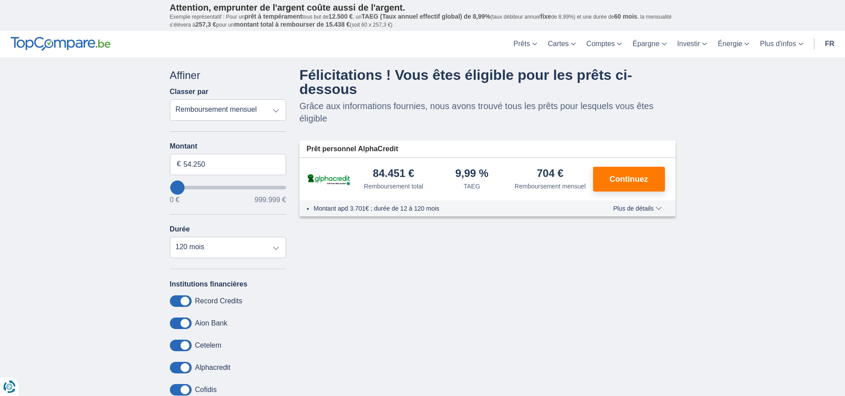
click at [184, 300] on span at bounding box center [181, 301] width 22 height 12
click at [0, 0] on input "checkbox" at bounding box center [0, 0] width 0 height 0
click at [184, 300] on span at bounding box center [181, 301] width 22 height 12
click at [0, 0] on input "checkbox" at bounding box center [0, 0] width 0 height 0
click at [189, 328] on span at bounding box center [181, 324] width 22 height 12
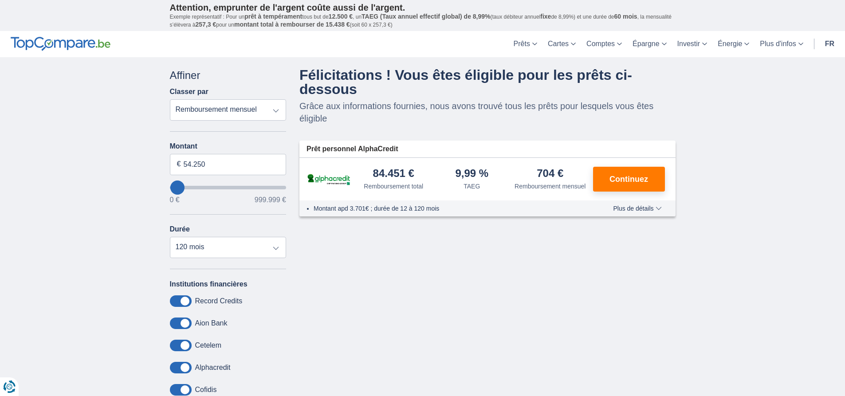
click at [0, 0] on input "checkbox" at bounding box center [0, 0] width 0 height 0
click at [189, 328] on label at bounding box center [181, 324] width 22 height 12
click at [0, 0] on input "checkbox" at bounding box center [0, 0] width 0 height 0
click at [182, 322] on span at bounding box center [181, 324] width 22 height 12
click at [0, 0] on input "checkbox" at bounding box center [0, 0] width 0 height 0
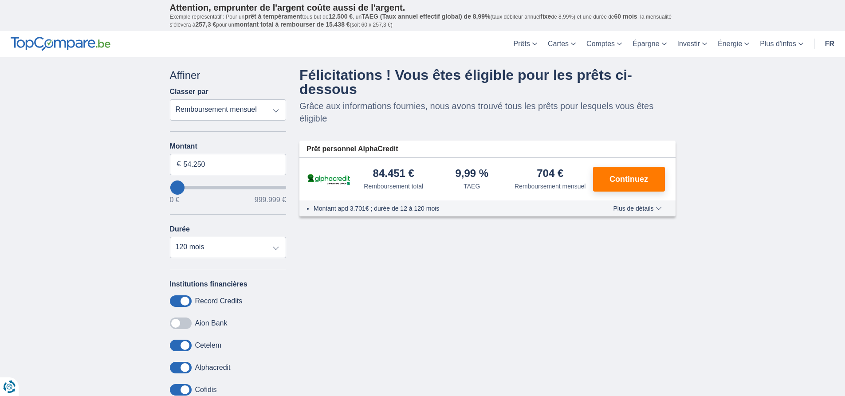
click at [184, 299] on span at bounding box center [181, 301] width 22 height 12
click at [0, 0] on input "checkbox" at bounding box center [0, 0] width 0 height 0
click at [186, 348] on span at bounding box center [181, 346] width 22 height 12
click at [0, 0] on input "checkbox" at bounding box center [0, 0] width 0 height 0
click at [192, 388] on div "Cofidis" at bounding box center [228, 390] width 117 height 12
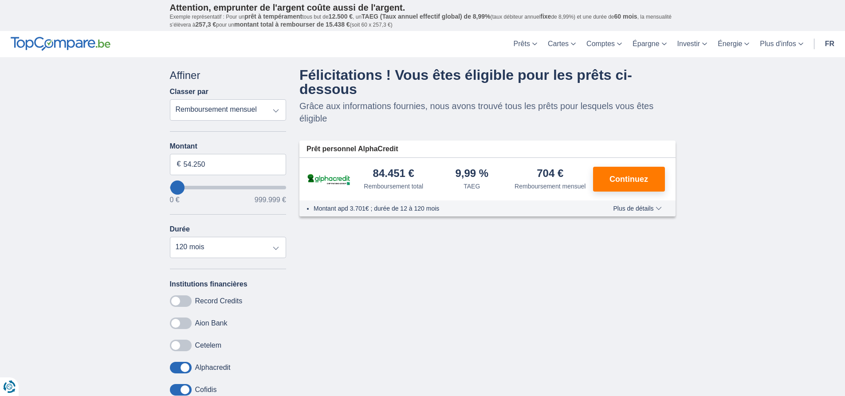
click at [187, 393] on span at bounding box center [181, 390] width 22 height 12
click at [0, 0] on input "checkbox" at bounding box center [0, 0] width 0 height 0
click at [189, 366] on span at bounding box center [181, 368] width 22 height 12
click at [0, 0] on input "checkbox" at bounding box center [0, 0] width 0 height 0
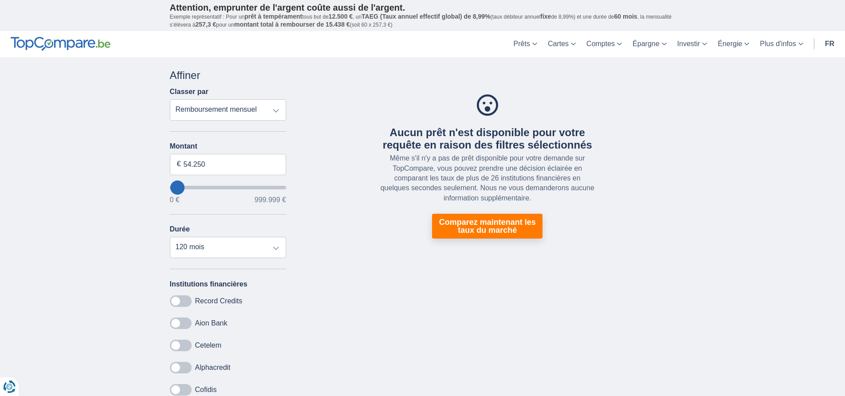
click at [189, 370] on span at bounding box center [181, 368] width 22 height 12
click at [0, 0] on input "checkbox" at bounding box center [0, 0] width 0 height 0
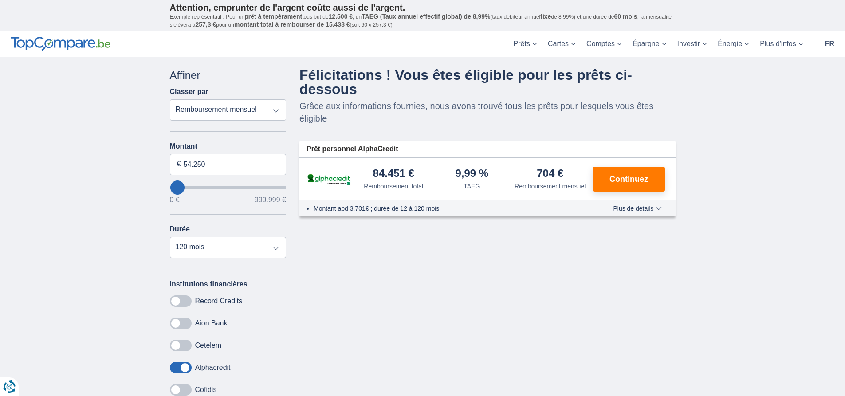
click at [192, 373] on div "Alphacredit" at bounding box center [228, 368] width 117 height 12
click at [189, 366] on span at bounding box center [181, 368] width 22 height 12
click at [0, 0] on input "checkbox" at bounding box center [0, 0] width 0 height 0
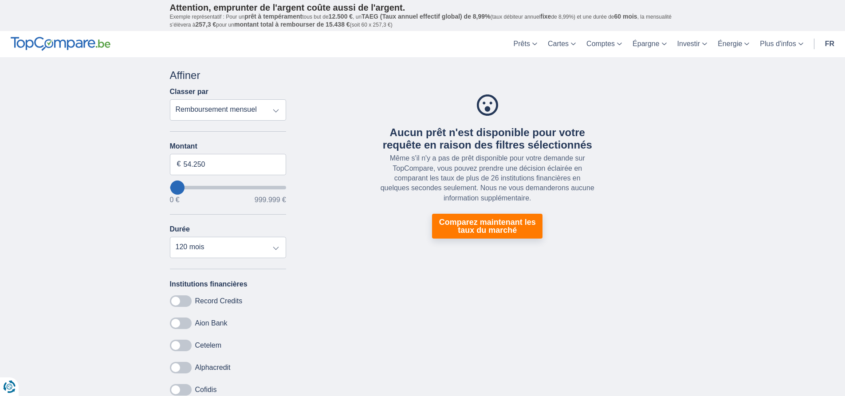
click at [186, 386] on span at bounding box center [181, 390] width 22 height 12
click at [0, 0] on input "checkbox" at bounding box center [0, 0] width 0 height 0
click at [186, 388] on span at bounding box center [181, 390] width 22 height 12
click at [0, 0] on input "checkbox" at bounding box center [0, 0] width 0 height 0
click at [193, 368] on div "Alphacredit" at bounding box center [228, 368] width 117 height 12
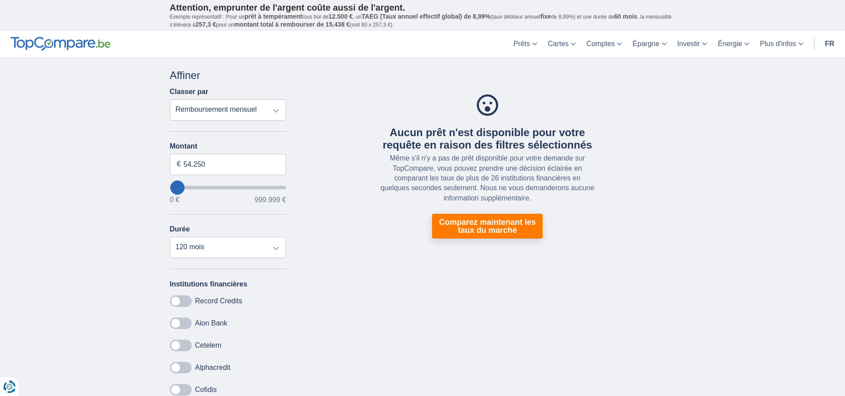
click at [164, 357] on div "Annuler Filtres Affiner Classer par Remboursement total TAEG Remboursement mens…" at bounding box center [228, 251] width 130 height 367
click at [174, 362] on label at bounding box center [181, 368] width 22 height 12
click at [0, 0] on input "checkbox" at bounding box center [0, 0] width 0 height 0
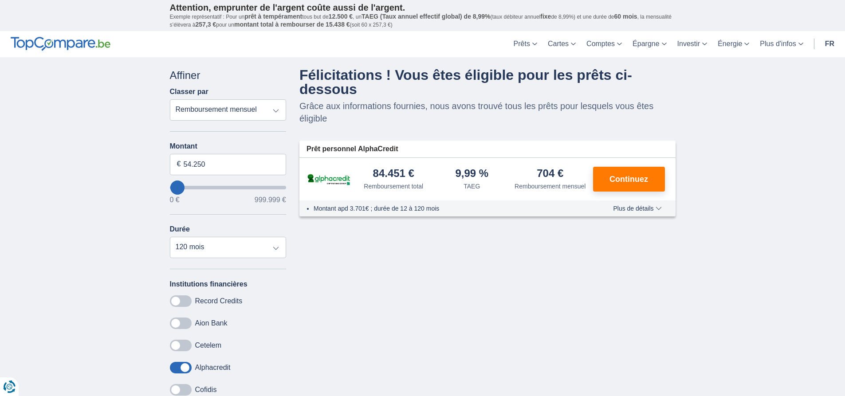
click at [185, 348] on span at bounding box center [181, 346] width 22 height 12
click at [0, 0] on input "checkbox" at bounding box center [0, 0] width 0 height 0
click at [178, 315] on div "Institutions financières Record Credits Aion Bank Cetelem Alphacredit Cofidis E…" at bounding box center [228, 351] width 117 height 142
click at [180, 319] on span at bounding box center [181, 324] width 22 height 12
click at [0, 0] on input "checkbox" at bounding box center [0, 0] width 0 height 0
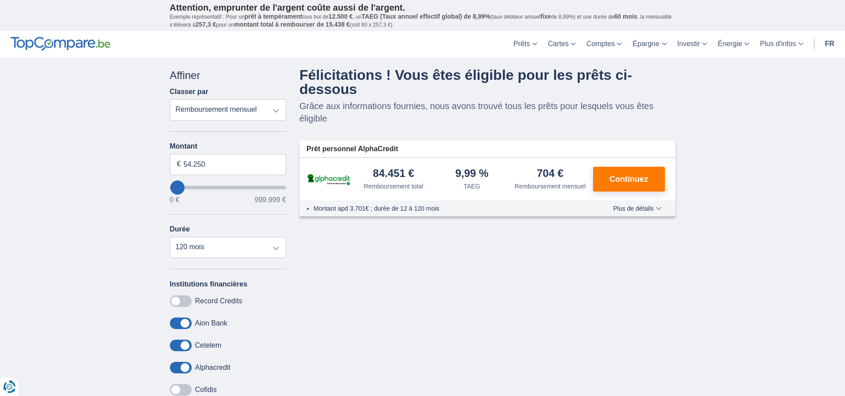
click at [173, 301] on span at bounding box center [181, 301] width 22 height 12
click at [0, 0] on input "checkbox" at bounding box center [0, 0] width 0 height 0
click at [176, 384] on span at bounding box center [181, 390] width 22 height 12
click at [0, 0] on input "checkbox" at bounding box center [0, 0] width 0 height 0
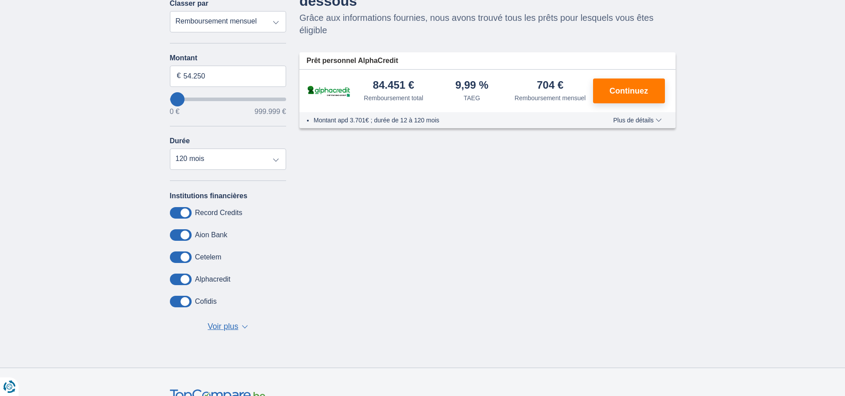
scroll to position [89, 0]
click at [233, 326] on span "Voir plus" at bounding box center [223, 327] width 31 height 12
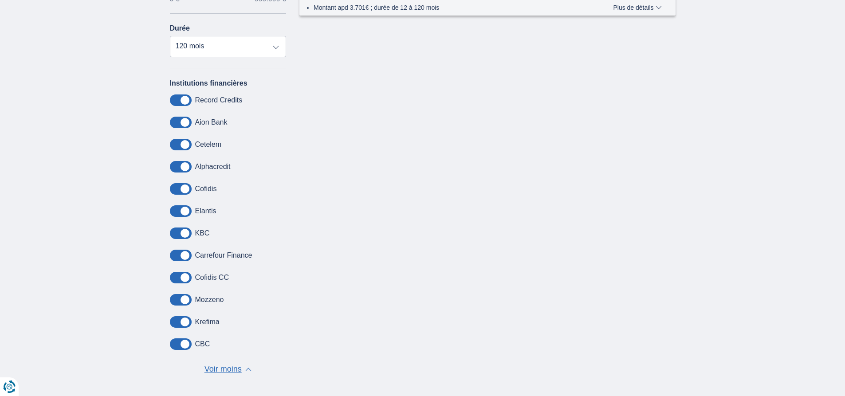
scroll to position [222, 0]
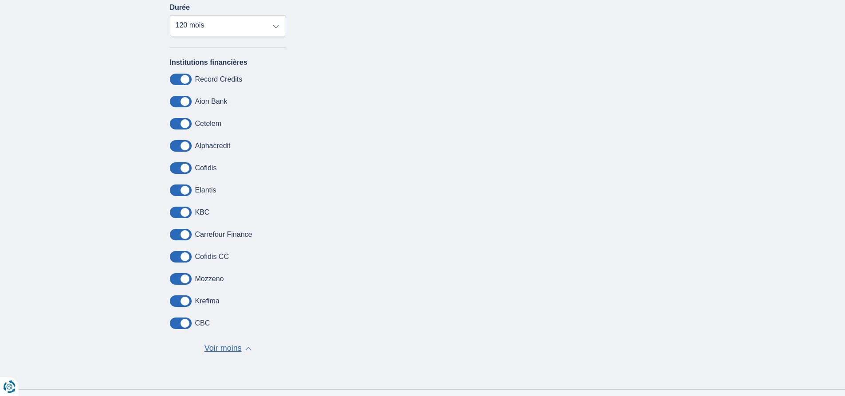
click at [187, 301] on span at bounding box center [181, 301] width 22 height 12
click at [0, 0] on input "checkbox" at bounding box center [0, 0] width 0 height 0
click at [187, 301] on span at bounding box center [181, 301] width 22 height 12
click at [0, 0] on input "checkbox" at bounding box center [0, 0] width 0 height 0
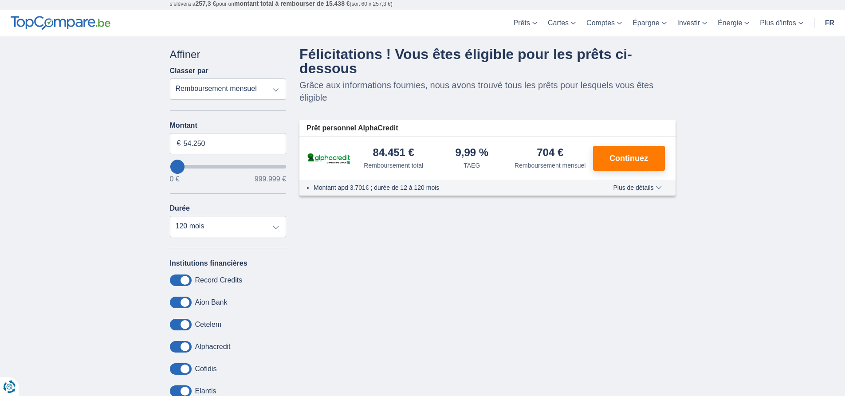
scroll to position [0, 0]
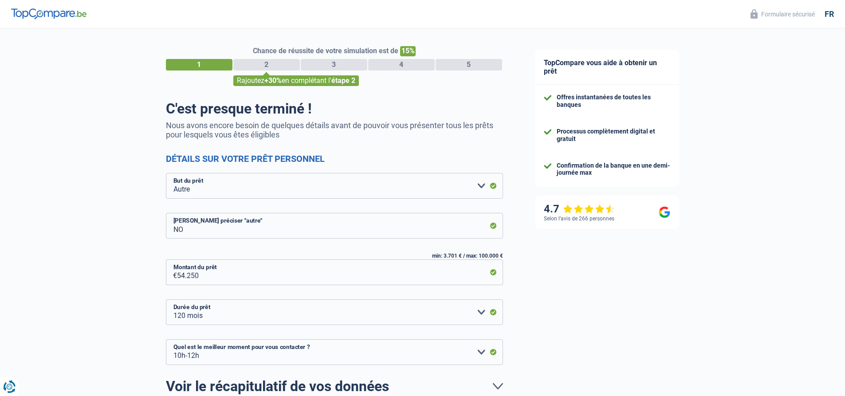
select select "other"
select select "120"
select select "10-12"
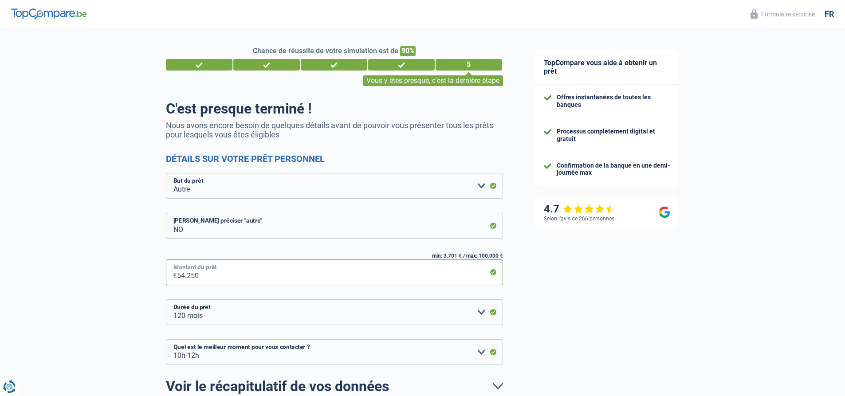
click at [458, 275] on input "54.250" at bounding box center [340, 273] width 326 height 26
type input "5.425"
select select "36"
type input "542"
select select "24"
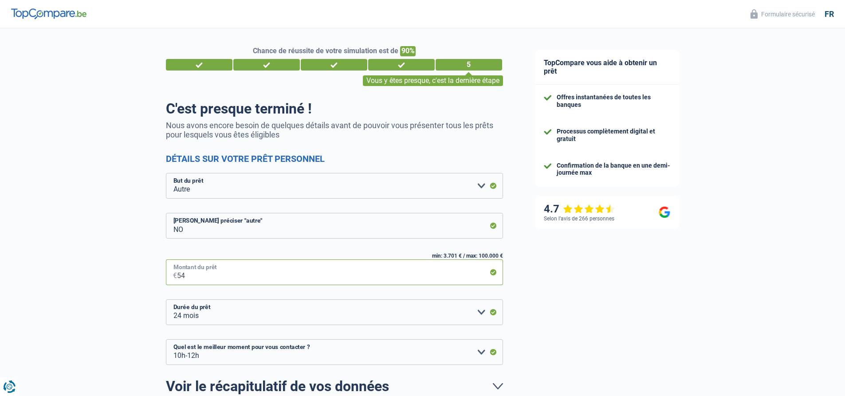
type input "5"
type input "3.000"
select select "30"
type input "300"
select select "24"
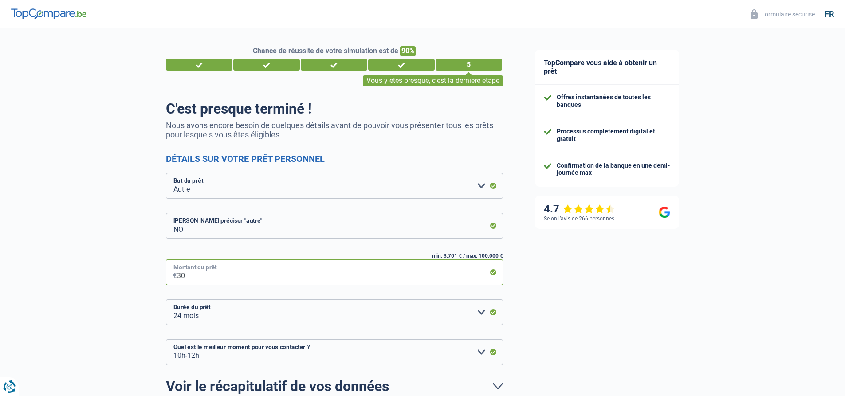
type input "30"
click at [463, 272] on input "30" at bounding box center [340, 273] width 326 height 26
click at [252, 278] on input "30" at bounding box center [340, 273] width 326 height 26
type input "3.500"
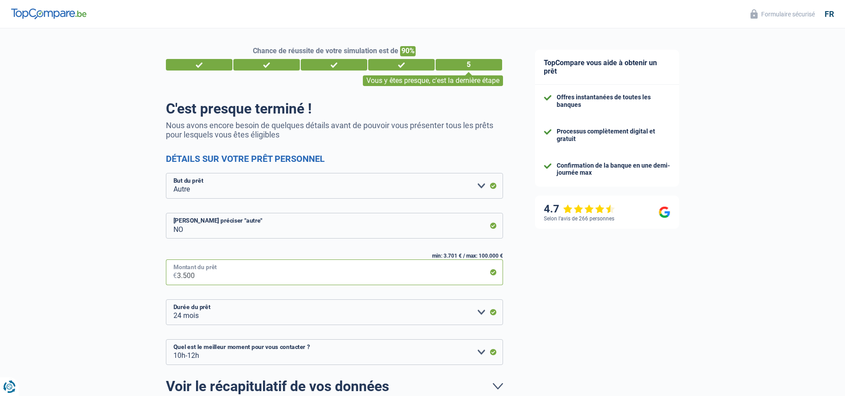
select select "30"
click at [238, 274] on input "3.500" at bounding box center [340, 273] width 326 height 26
type input "350"
select select "24"
type input "3"
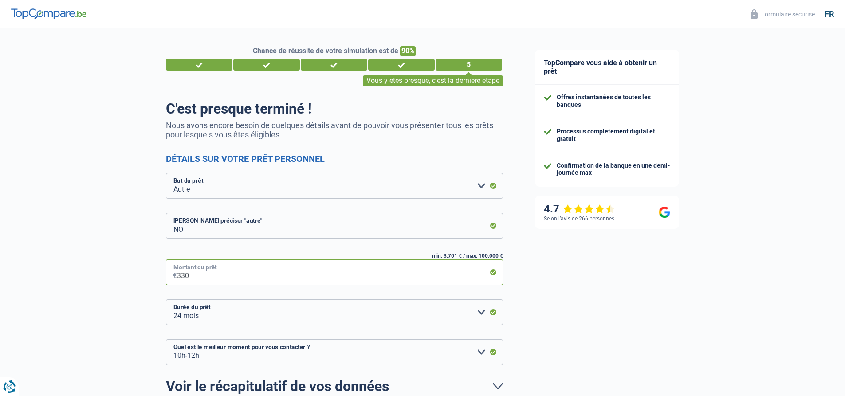
type input "3.300"
select select "30"
type input "33.000"
select select "120"
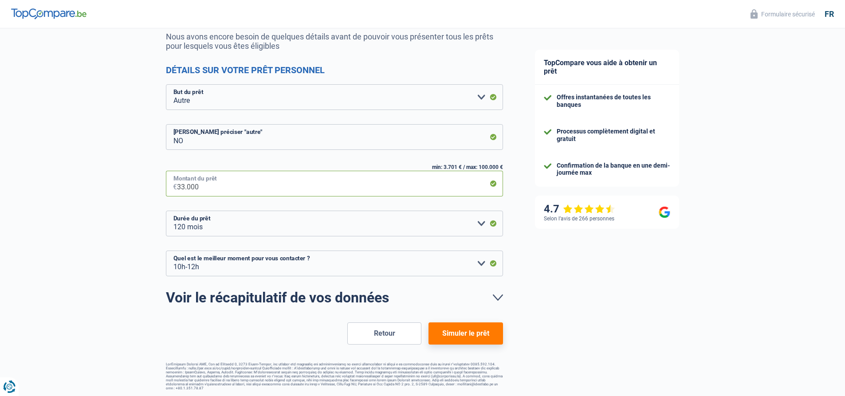
scroll to position [90, 0]
type input "33.000"
click at [456, 333] on button "Simuler le prêt" at bounding box center [466, 333] width 74 height 22
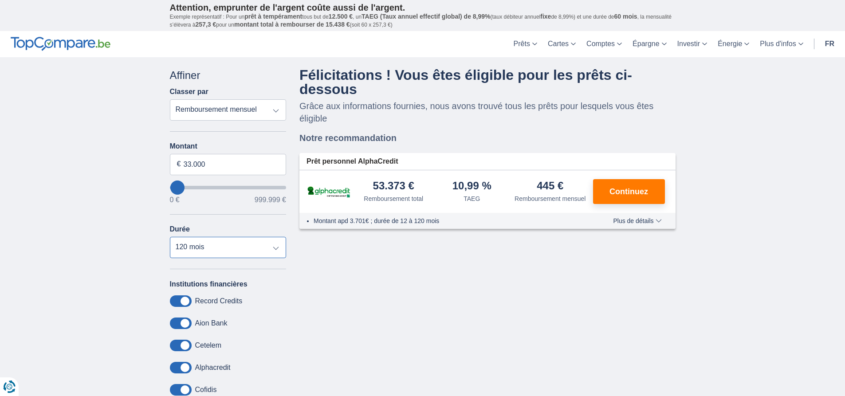
click at [275, 252] on select "12 mois 18 mois 24 mois 30 mois 36 mois 42 mois 48 mois 60 mois 72 mois 84 mois…" at bounding box center [228, 247] width 117 height 21
click at [170, 237] on select "12 mois 18 mois 24 mois 30 mois 36 mois 42 mois 48 mois 60 mois 72 mois 84 mois…" at bounding box center [228, 247] width 117 height 21
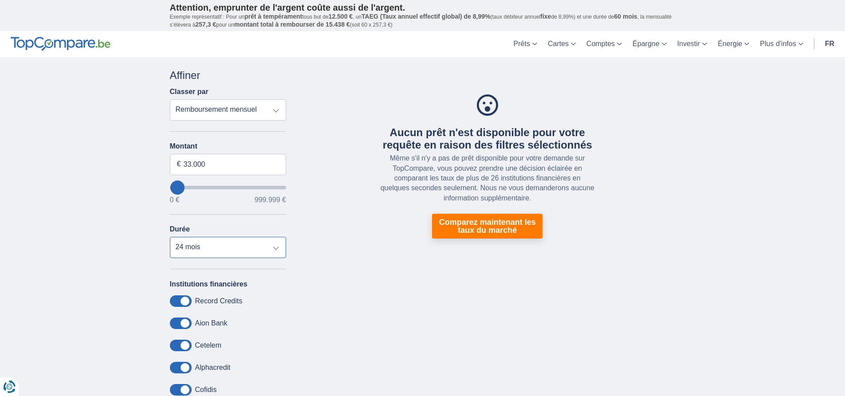
click at [280, 249] on select "12 mois 18 mois 24 mois 30 mois 36 mois 42 mois 48 mois 60 mois 72 mois 84 mois…" at bounding box center [228, 247] width 117 height 21
click at [170, 237] on select "12 mois 18 mois 24 mois 30 mois 36 mois 42 mois 48 mois 60 mois 72 mois 84 mois…" at bounding box center [228, 247] width 117 height 21
click at [277, 248] on select "12 mois 18 mois 24 mois 30 mois 36 mois 42 mois 48 mois 60 mois 72 mois 84 mois…" at bounding box center [228, 247] width 117 height 21
click at [170, 237] on select "12 mois 18 mois 24 mois 30 mois 36 mois 42 mois 48 mois 60 mois 72 mois 84 mois…" at bounding box center [228, 247] width 117 height 21
click at [274, 251] on select "12 mois 18 mois 24 mois 30 mois 36 mois 42 mois 48 mois 60 mois 72 mois 84 mois…" at bounding box center [228, 247] width 117 height 21
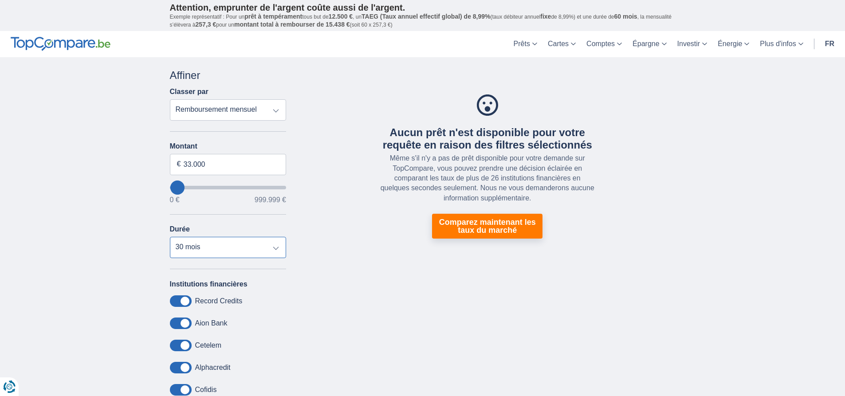
click at [170, 237] on select "12 mois 18 mois 24 mois 30 mois 36 mois 42 mois 48 mois 60 mois 72 mois 84 mois…" at bounding box center [228, 247] width 117 height 21
click at [279, 248] on select "12 mois 18 mois 24 mois 30 mois 36 mois 42 mois 48 mois 60 mois 72 mois 84 mois…" at bounding box center [228, 247] width 117 height 21
select select "120"
click at [170, 237] on select "12 mois 18 mois 24 mois 30 mois 36 mois 42 mois 48 mois 60 mois 72 mois 84 mois…" at bounding box center [228, 247] width 117 height 21
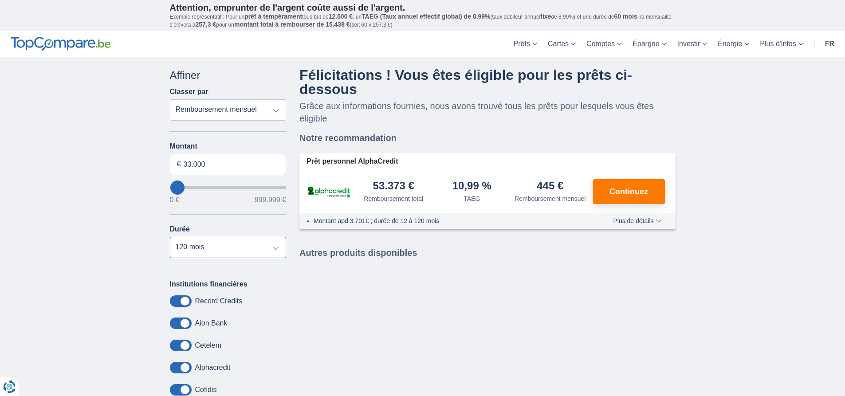
click at [279, 247] on select "12 mois 18 mois 24 mois 30 mois 36 mois 42 mois 48 mois 60 mois 72 mois 84 mois…" at bounding box center [228, 247] width 117 height 21
click at [270, 311] on div "Institutions financières Record Credits Aion Bank Cetelem Alphacredit Cofidis E…" at bounding box center [228, 351] width 117 height 142
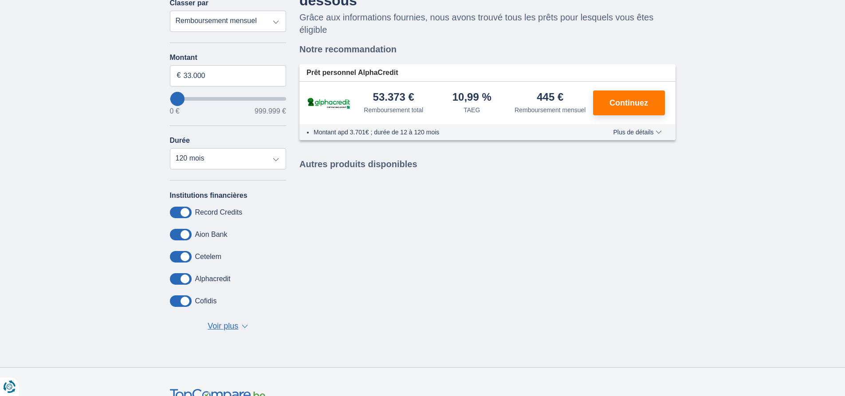
scroll to position [89, 0]
click at [647, 101] on span "Continuez" at bounding box center [629, 103] width 39 height 8
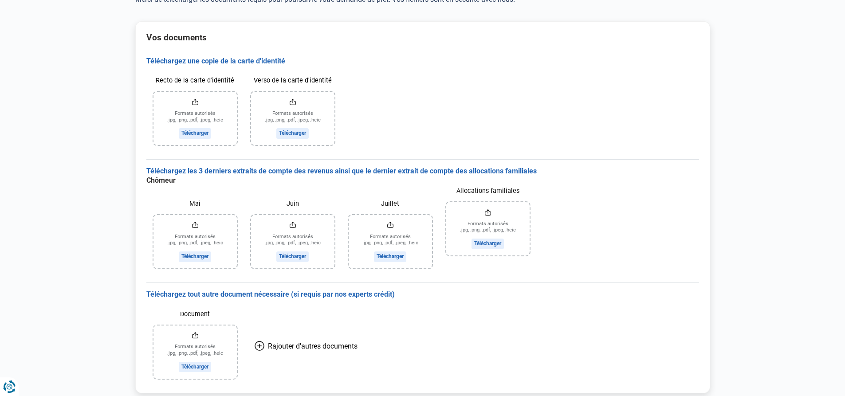
scroll to position [109, 0]
